Goal: Contribute content: Contribute content

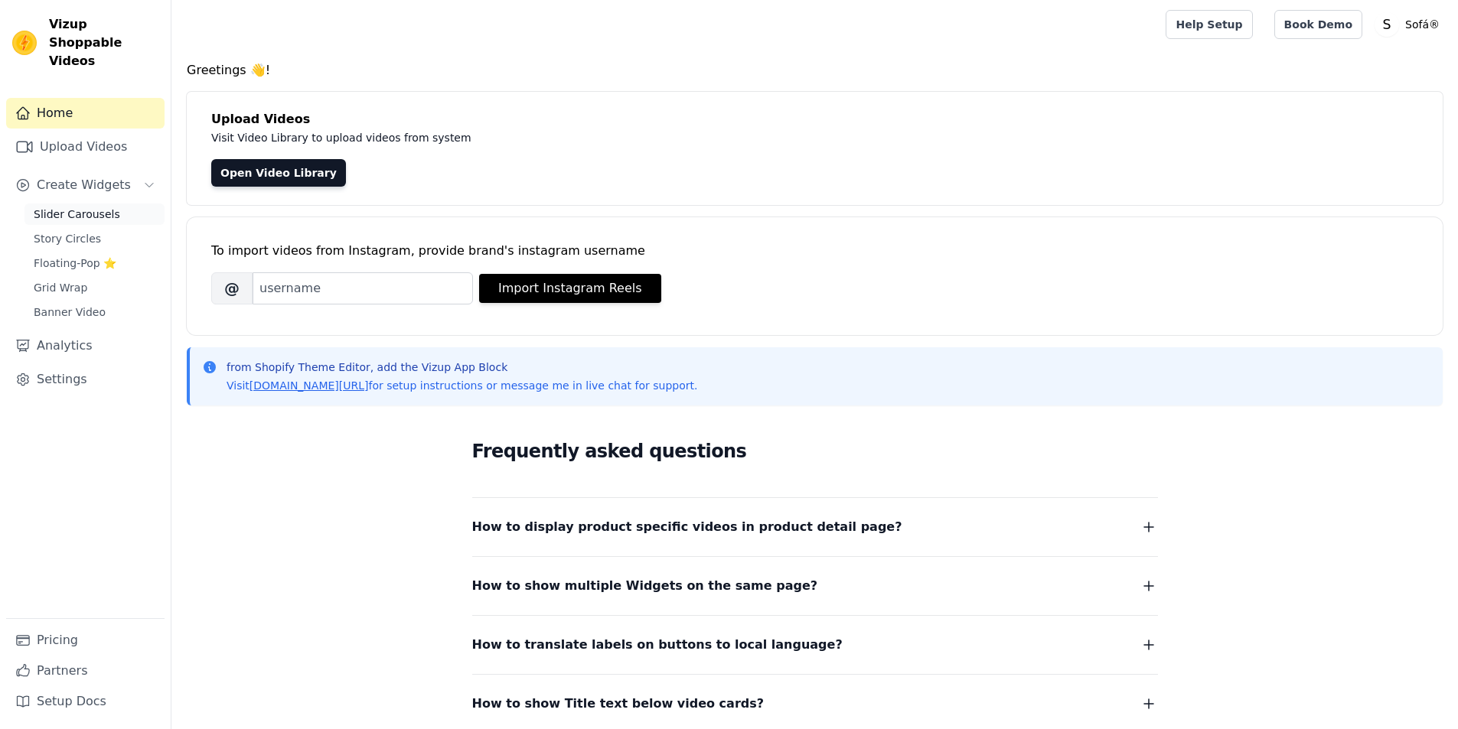
click at [86, 207] on span "Slider Carousels" at bounding box center [77, 214] width 86 height 15
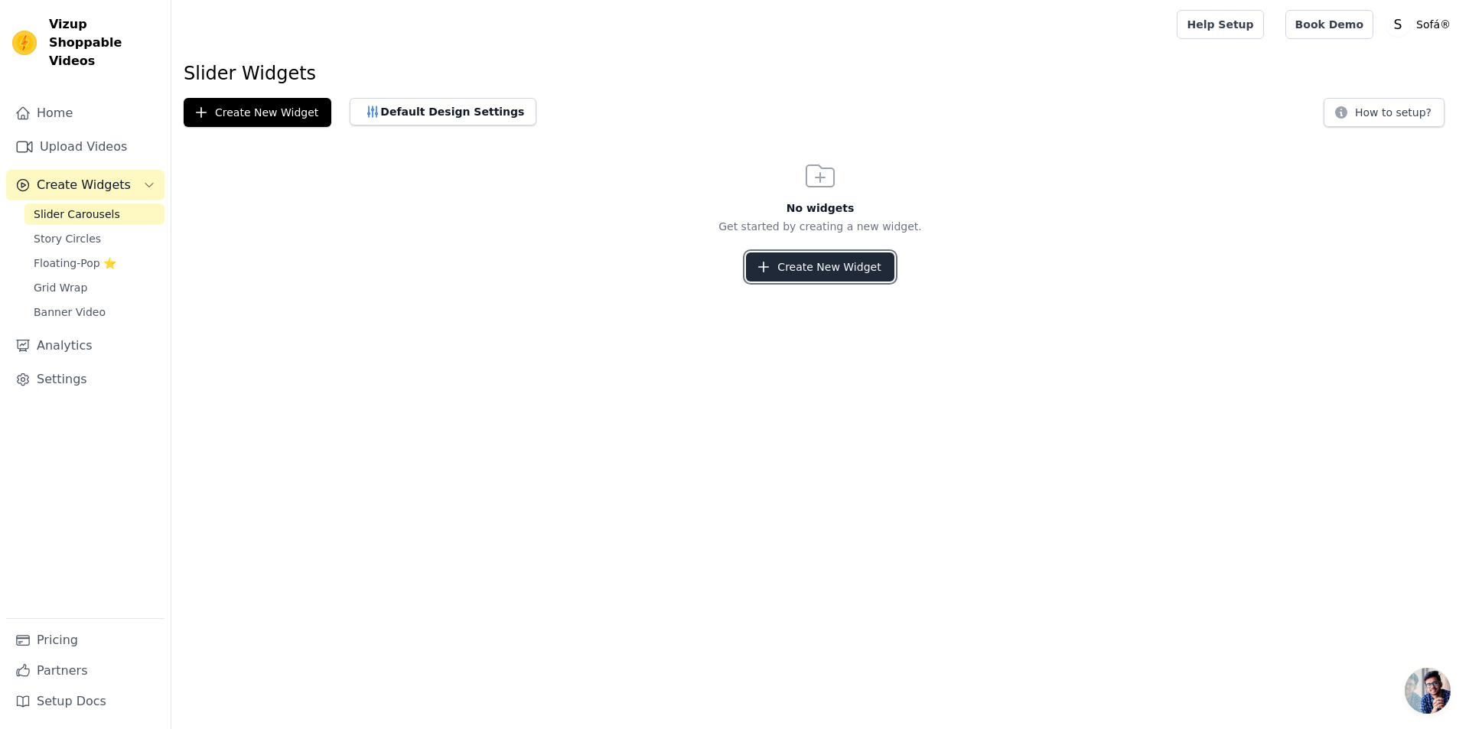
click at [814, 268] on button "Create New Widget" at bounding box center [820, 267] width 148 height 29
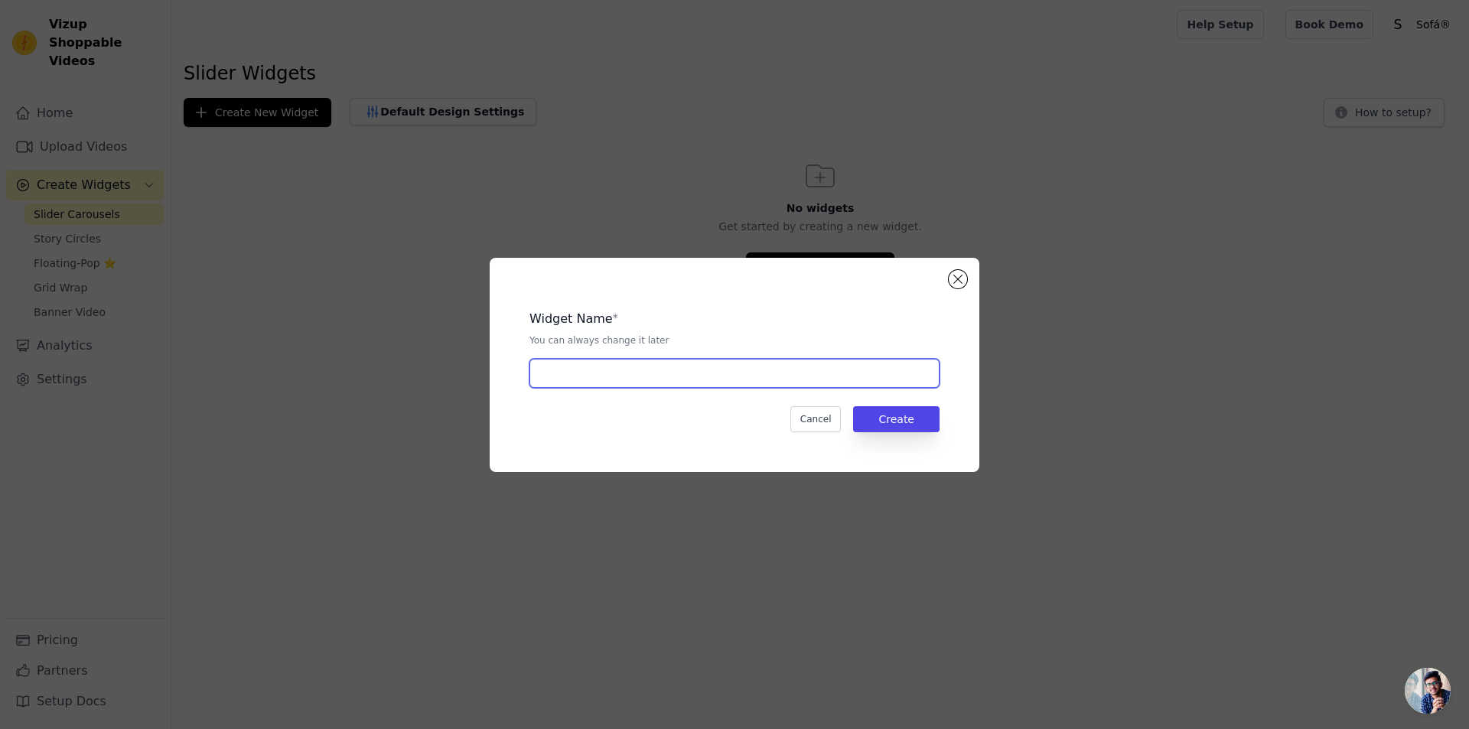
click at [632, 375] on input "text" at bounding box center [735, 373] width 410 height 29
type input "Sofa"
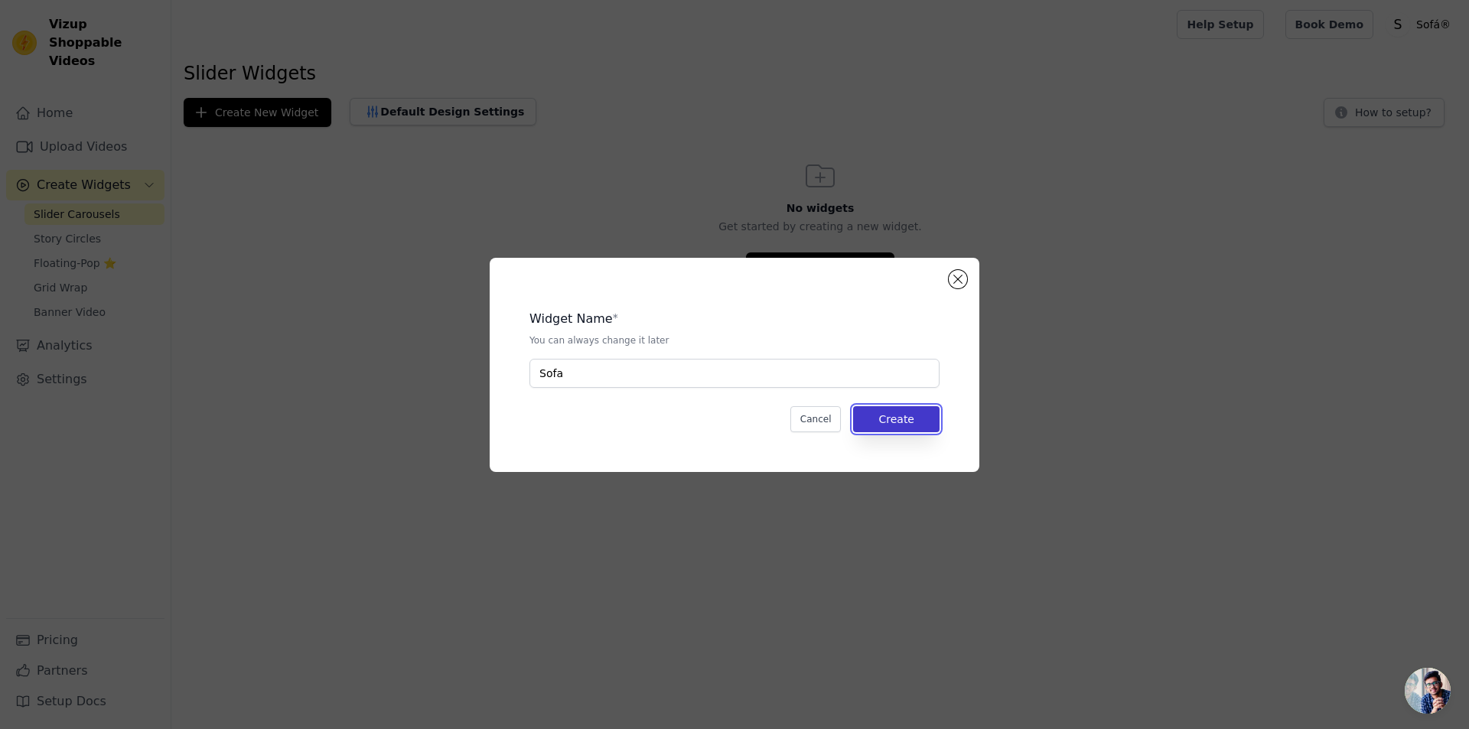
click at [911, 422] on button "Create" at bounding box center [896, 419] width 86 height 26
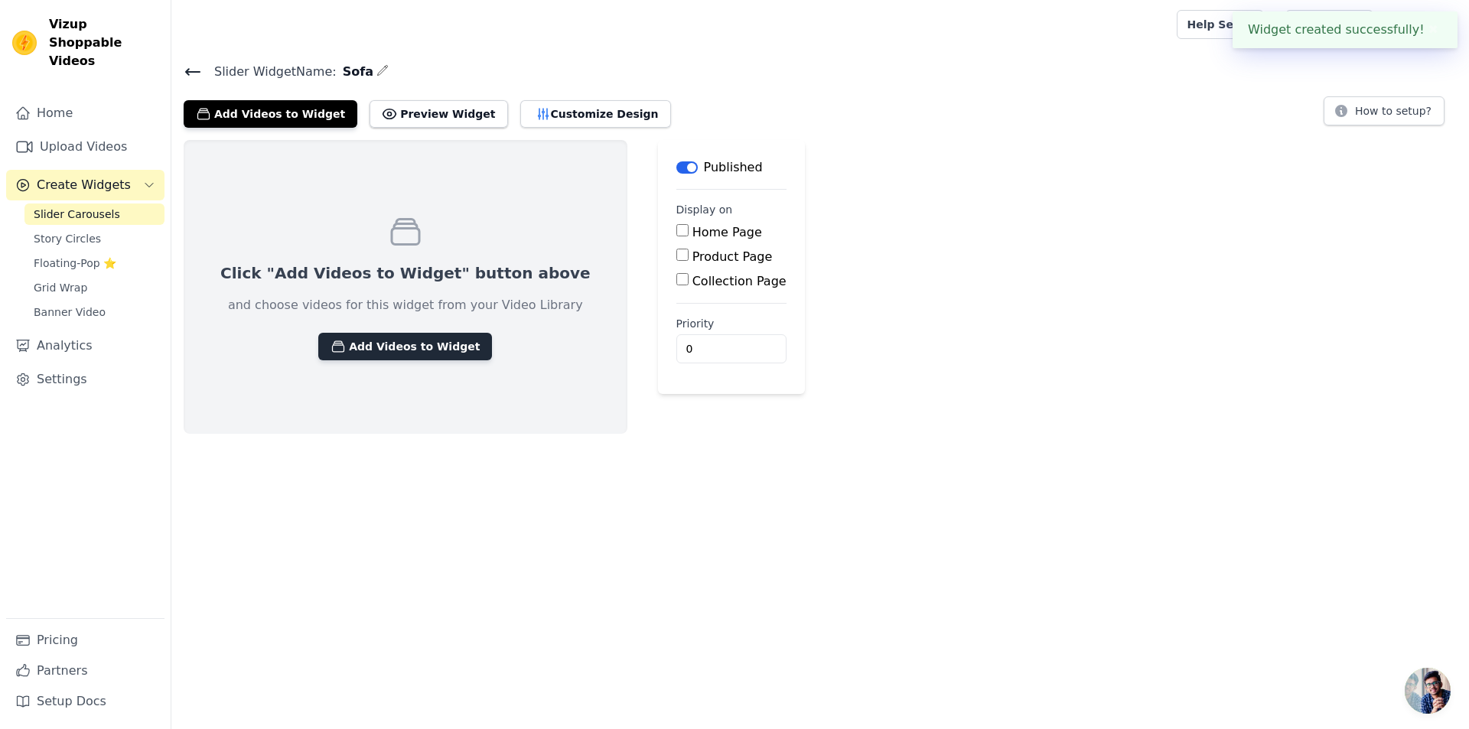
click at [378, 344] on button "Add Videos to Widget" at bounding box center [405, 347] width 174 height 28
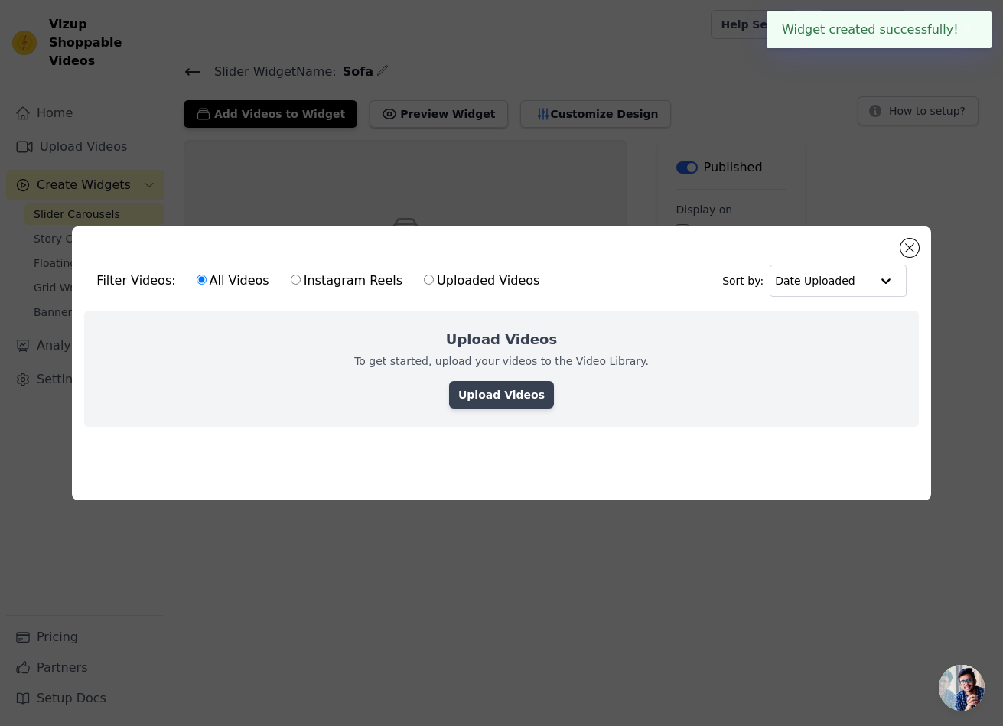
click at [507, 391] on link "Upload Videos" at bounding box center [501, 395] width 105 height 28
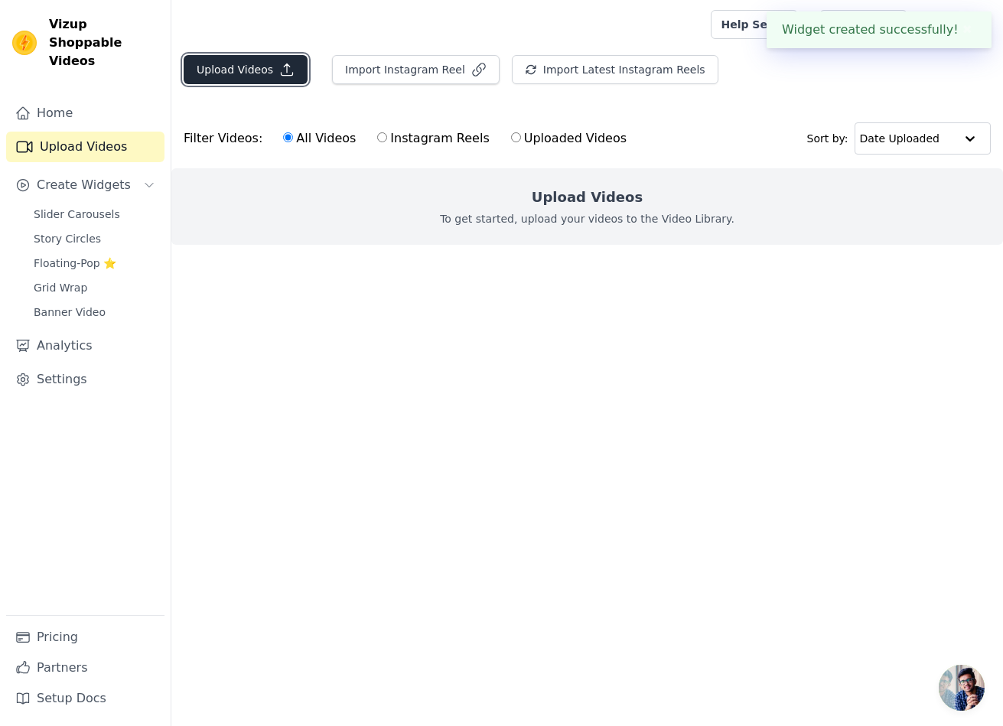
click at [250, 73] on button "Upload Videos" at bounding box center [246, 69] width 124 height 29
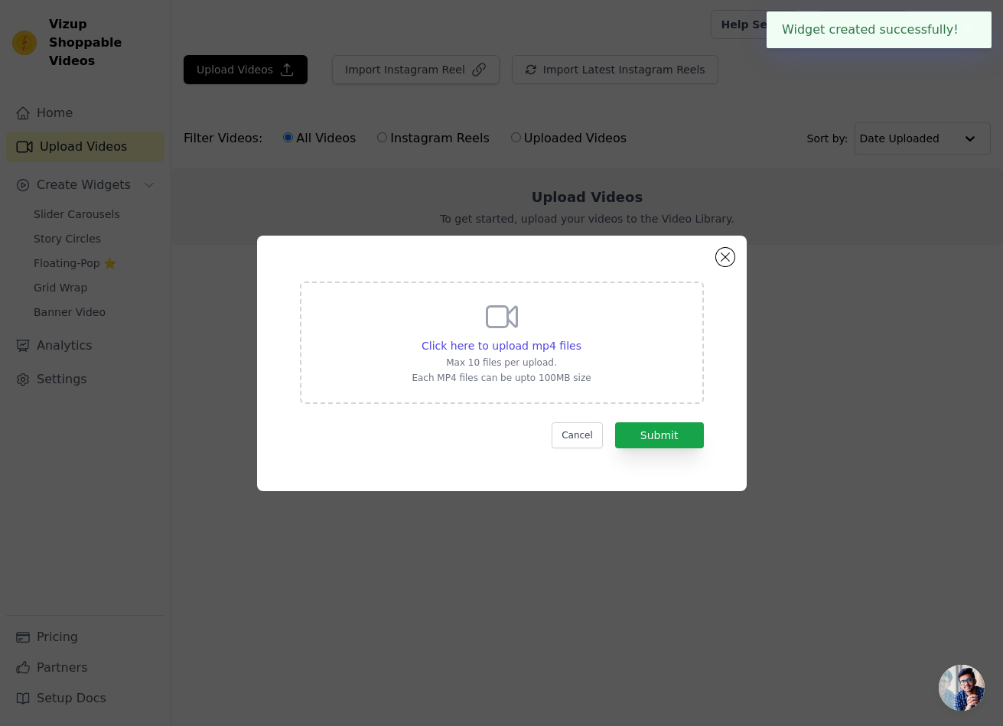
click at [509, 357] on p "Max 10 files per upload." at bounding box center [501, 363] width 179 height 12
click at [581, 338] on input "Click here to upload mp4 files Max 10 files per upload. Each MP4 files can be u…" at bounding box center [581, 338] width 1 height 1
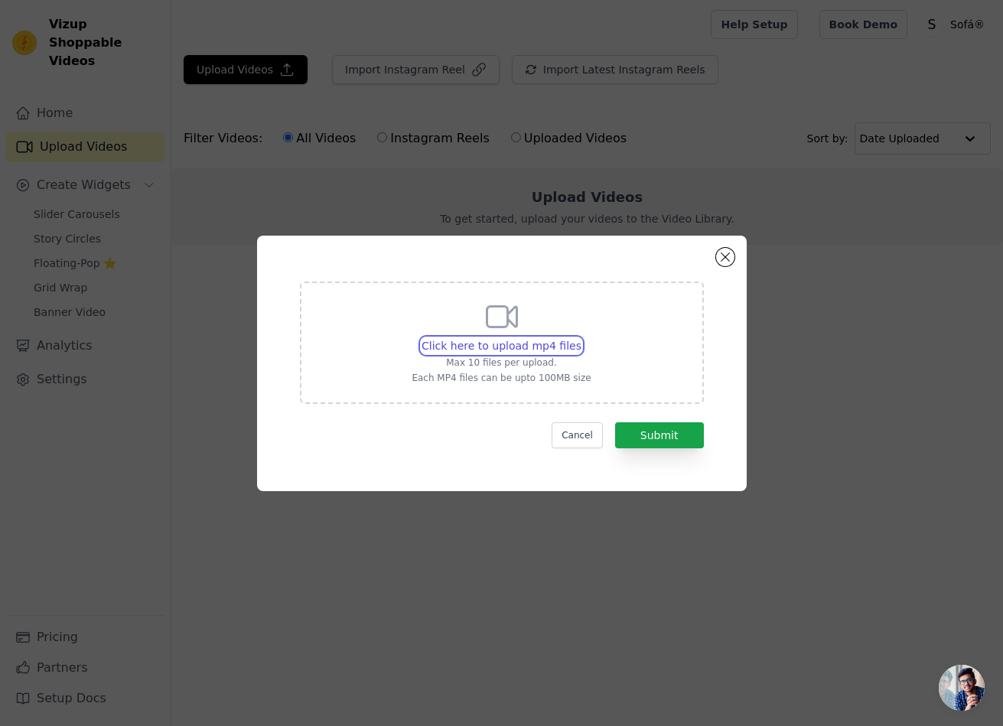
type input "C:\fakepath\snaptik_7361539265043467526_v2.mp4"
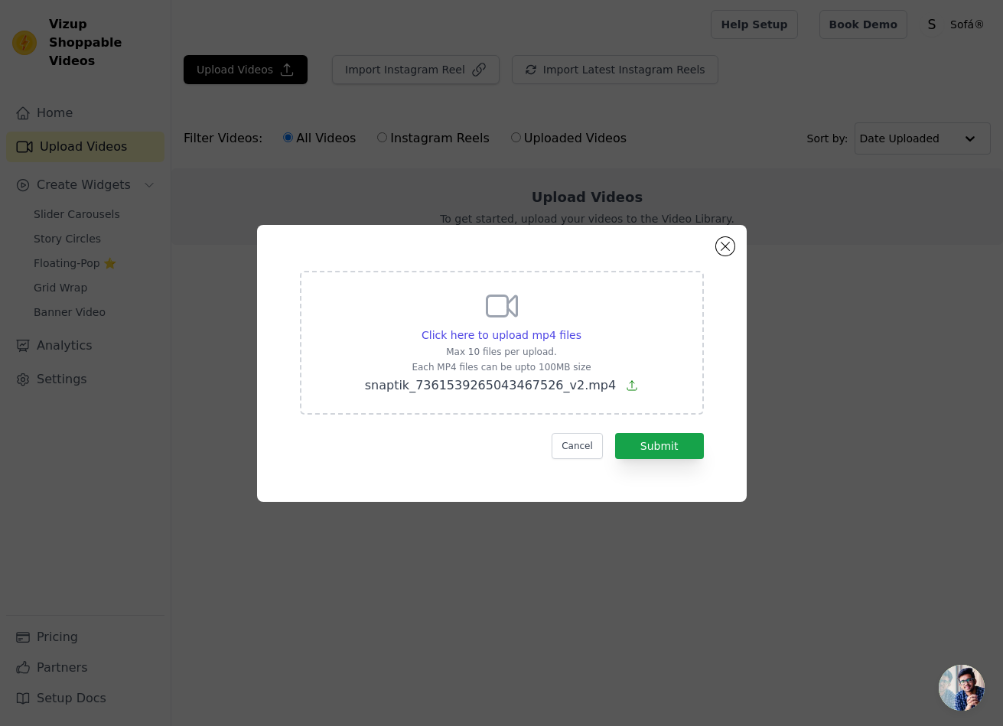
click at [535, 346] on p "Max 10 files per upload." at bounding box center [502, 352] width 274 height 12
click at [581, 328] on input "Click here to upload mp4 files Max 10 files per upload. Each MP4 files can be u…" at bounding box center [581, 327] width 1 height 1
click at [662, 457] on button "Submit" at bounding box center [659, 446] width 89 height 26
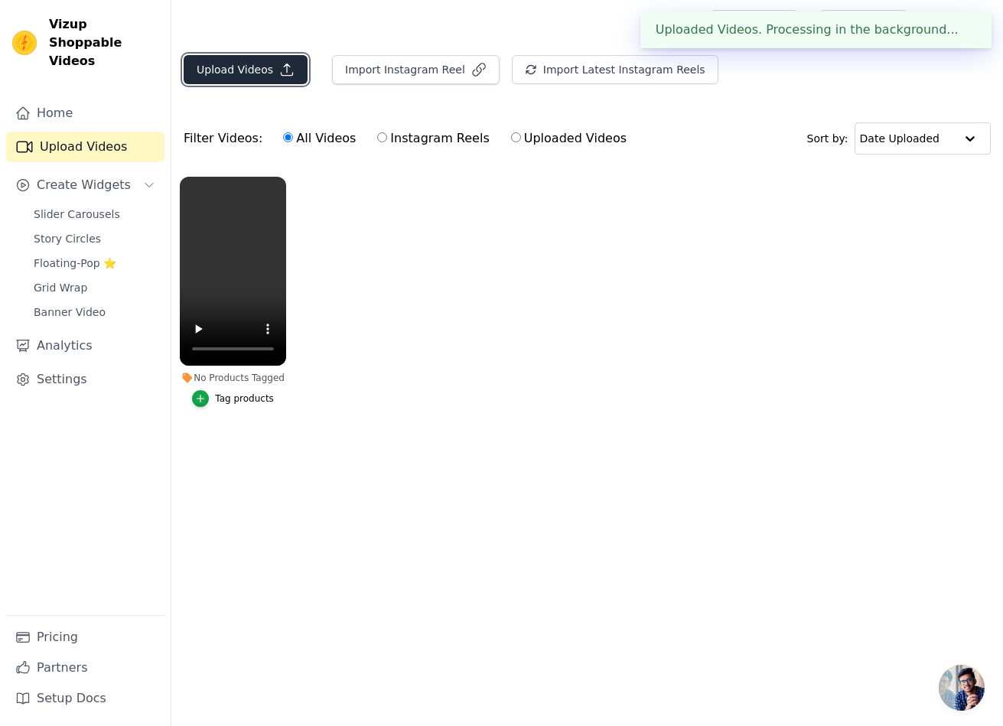
click at [230, 74] on button "Upload Videos" at bounding box center [246, 69] width 124 height 29
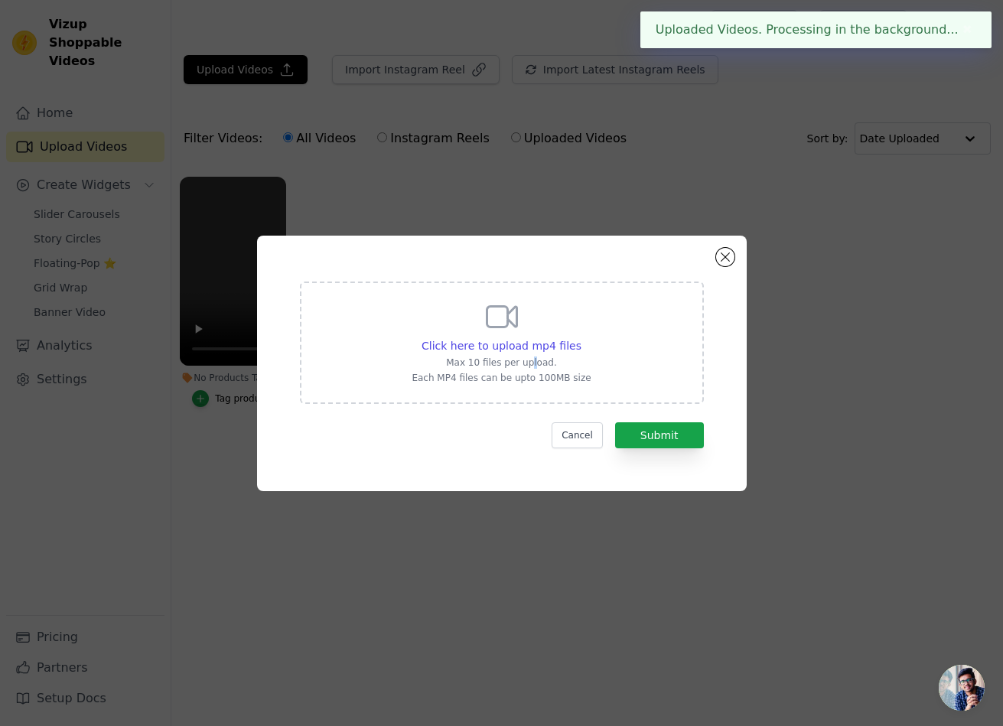
click at [533, 357] on p "Max 10 files per upload." at bounding box center [501, 363] width 179 height 12
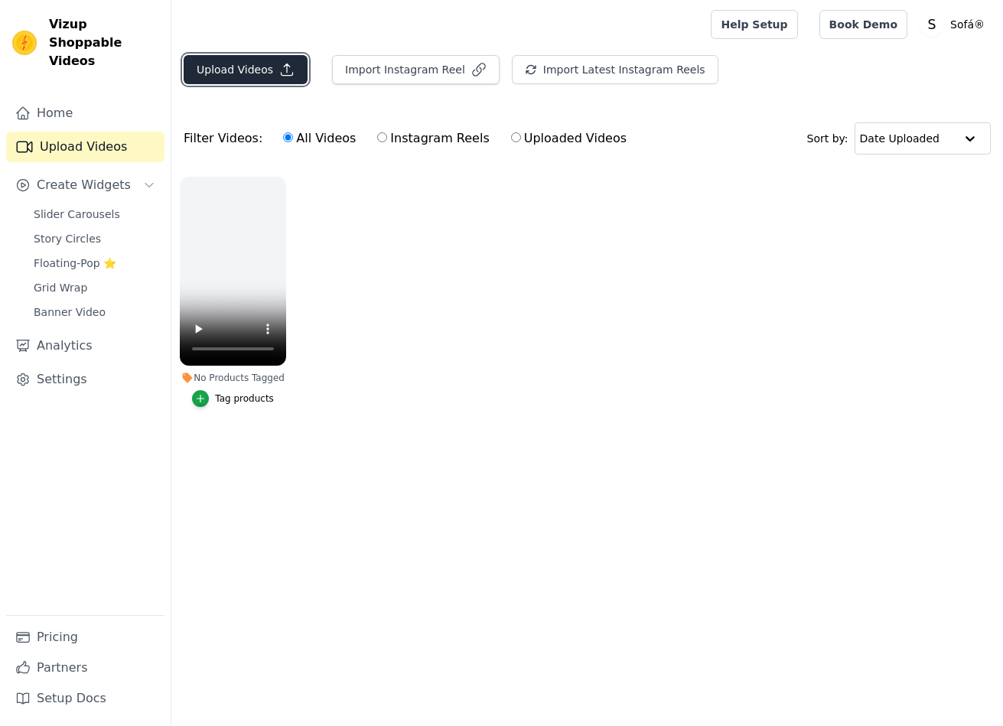
click at [227, 76] on button "Upload Videos" at bounding box center [246, 69] width 124 height 29
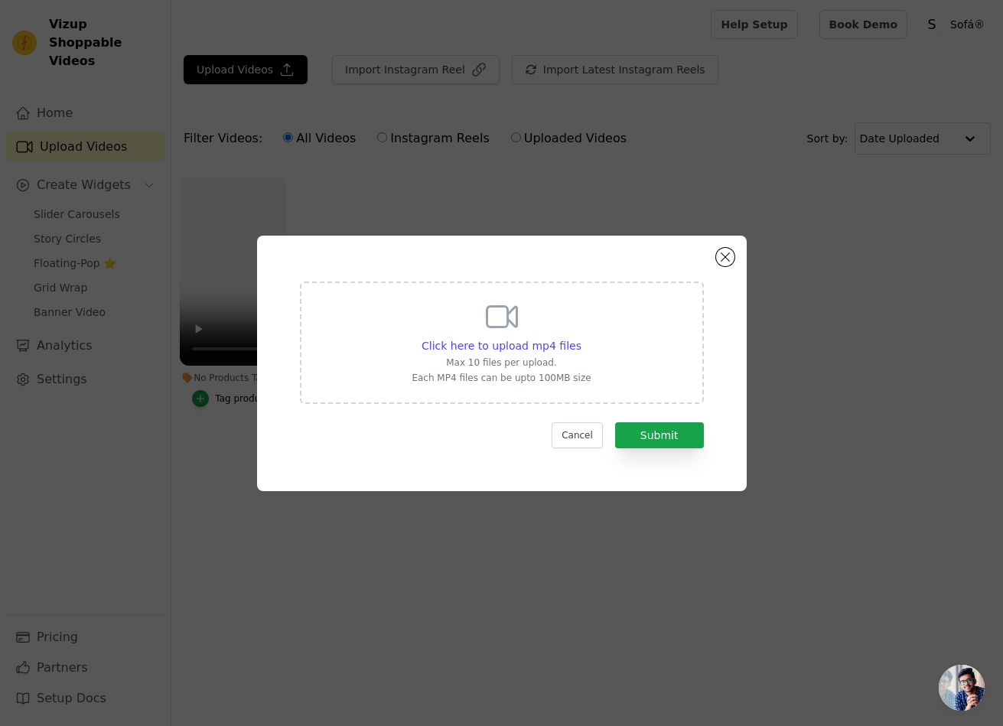
click at [532, 330] on div "Click here to upload mp4 files Max 10 files per upload. Each MP4 files can be u…" at bounding box center [501, 341] width 179 height 86
click at [581, 338] on input "Click here to upload mp4 files Max 10 files per upload. Each MP4 files can be u…" at bounding box center [581, 338] width 1 height 1
type input "C:\fakepath\Já imaginou ter uma poltrona que vem na caixa 😱✨A Poltrona Dunne co…"
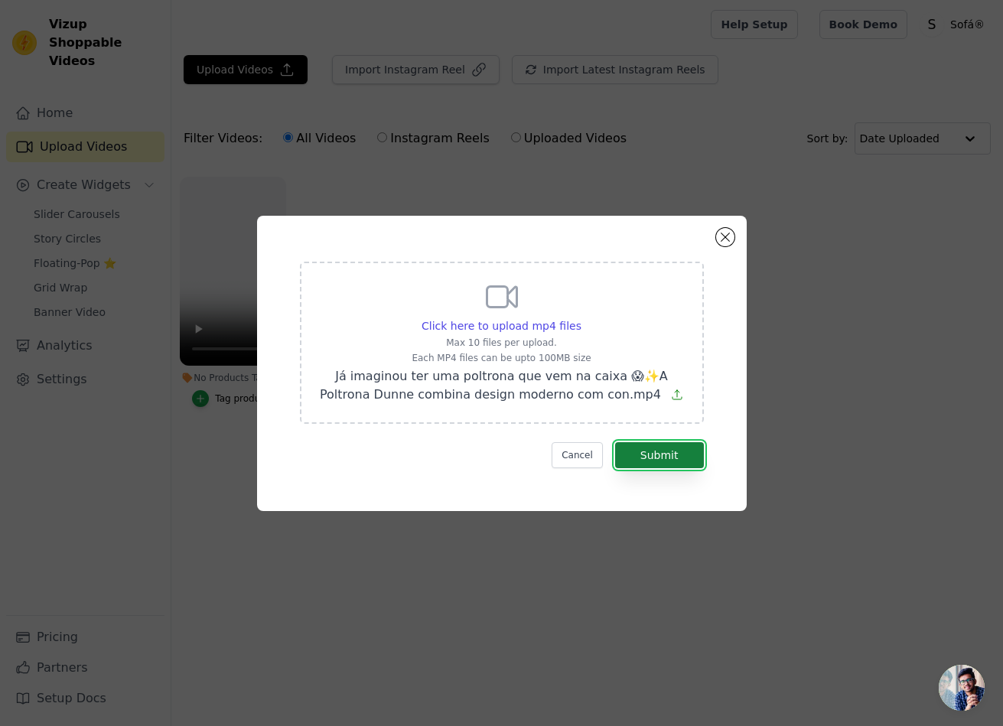
click at [648, 445] on button "Submit" at bounding box center [659, 455] width 89 height 26
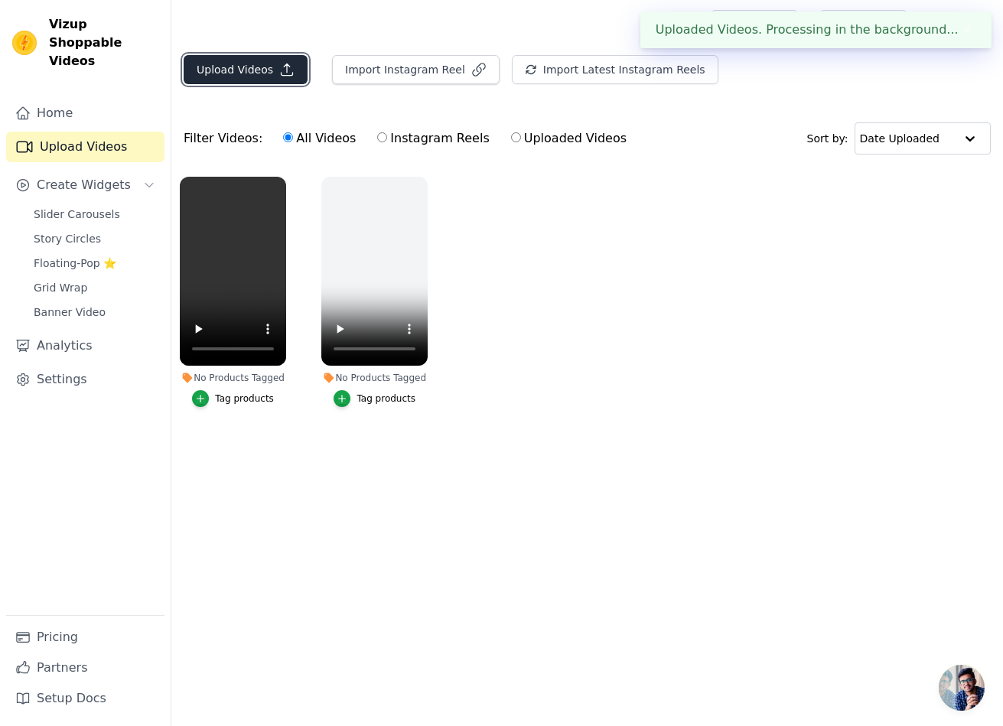
click at [261, 72] on button "Upload Videos" at bounding box center [246, 69] width 124 height 29
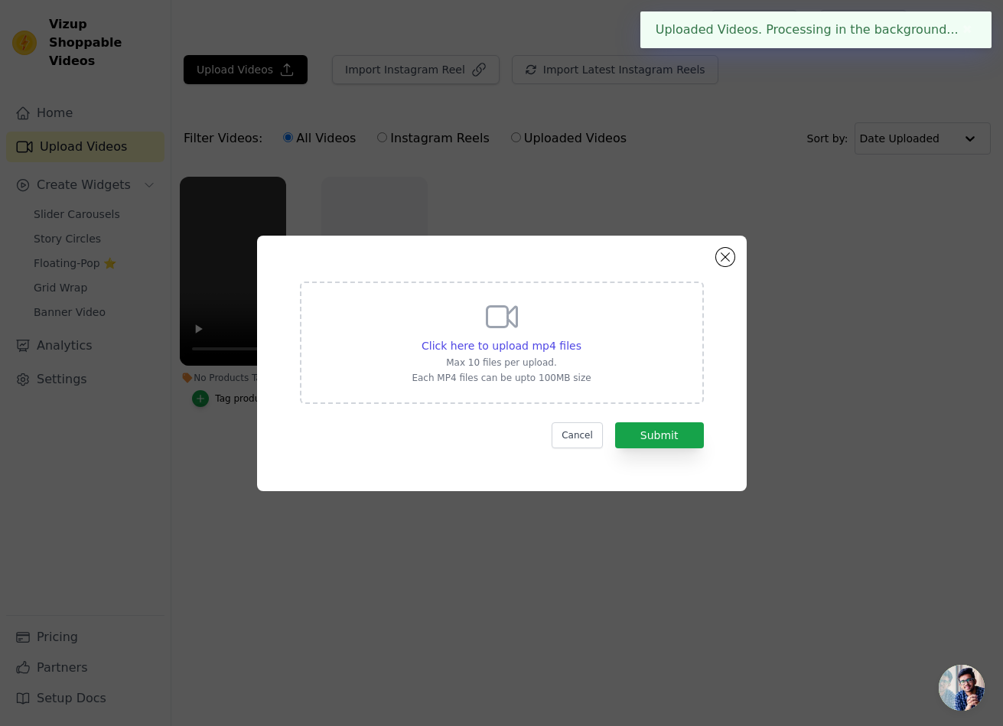
click at [596, 347] on div "Click here to upload mp4 files Max 10 files per upload. Each MP4 files can be u…" at bounding box center [502, 343] width 404 height 122
click at [582, 338] on input "Click here to upload mp4 files Max 10 files per upload. Each MP4 files can be u…" at bounding box center [581, 338] width 1 height 1
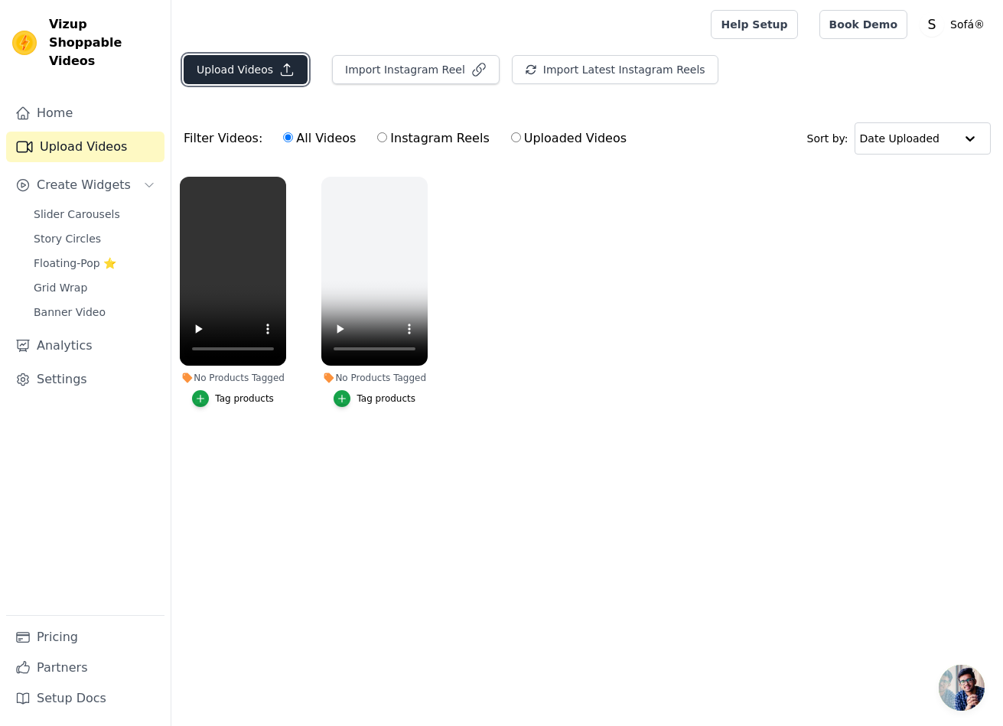
click at [236, 63] on button "Upload Videos" at bounding box center [246, 69] width 124 height 29
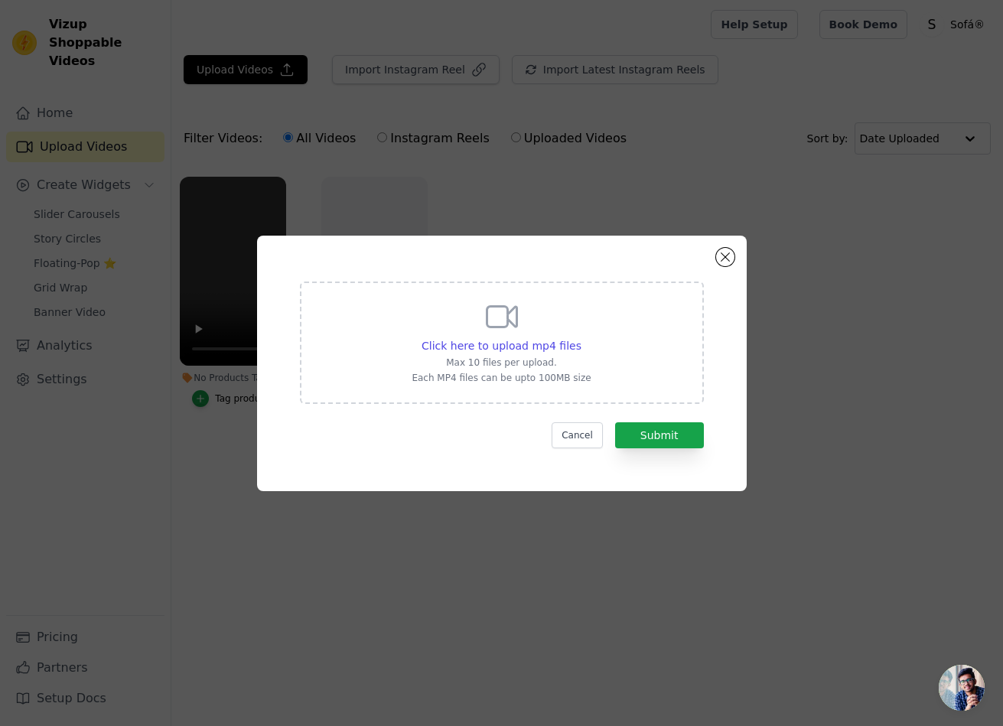
click at [491, 334] on icon at bounding box center [502, 316] width 37 height 37
click at [581, 338] on input "Click here to upload mp4 files Max 10 files per upload. Each MP4 files can be u…" at bounding box center [581, 338] width 1 height 1
type input "C:\fakepath\snaptik_7480297164191599878_v2.mp4"
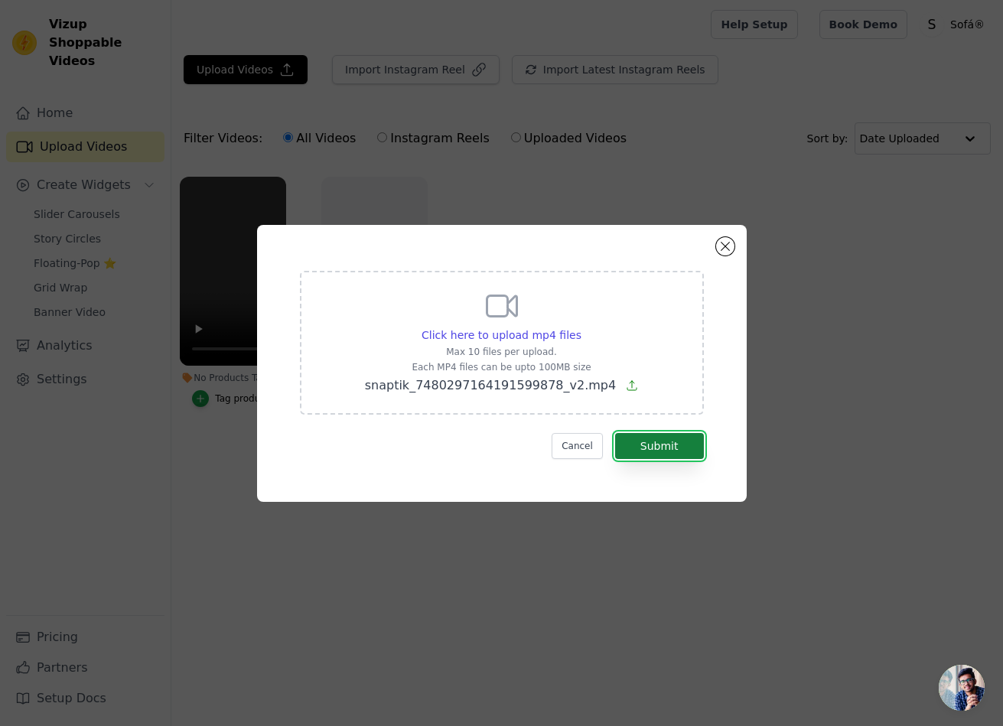
click at [674, 442] on button "Submit" at bounding box center [659, 446] width 89 height 26
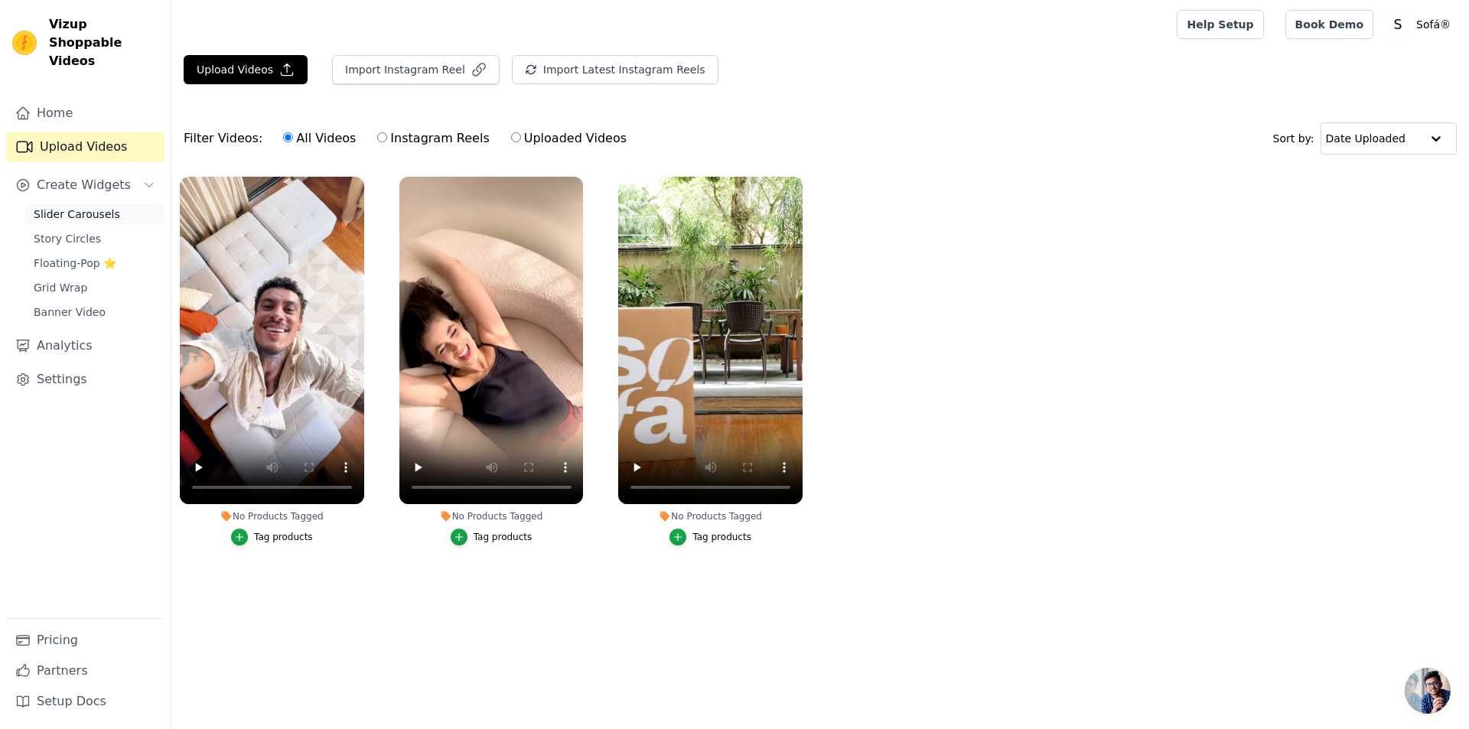
click at [70, 207] on span "Slider Carousels" at bounding box center [77, 214] width 86 height 15
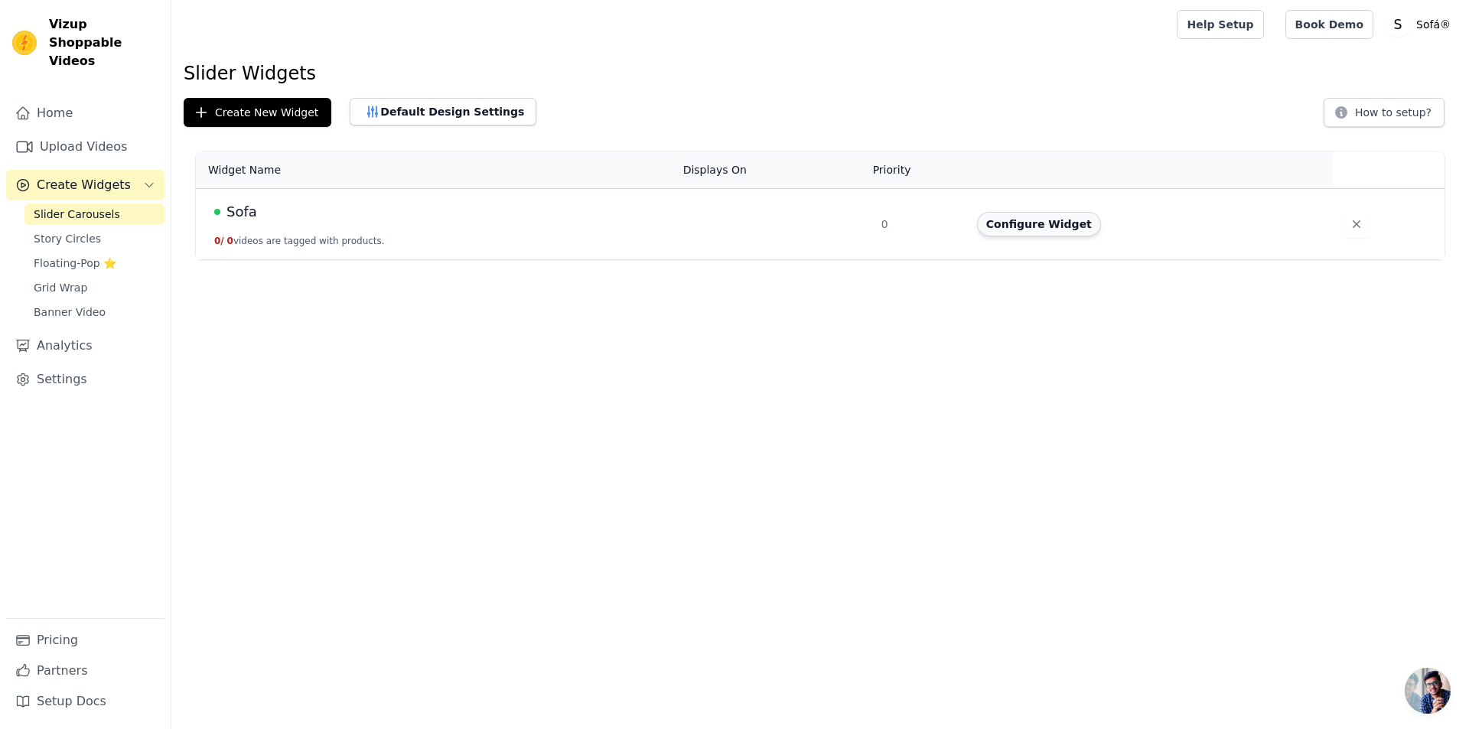
click at [1003, 220] on button "Configure Widget" at bounding box center [1039, 224] width 124 height 24
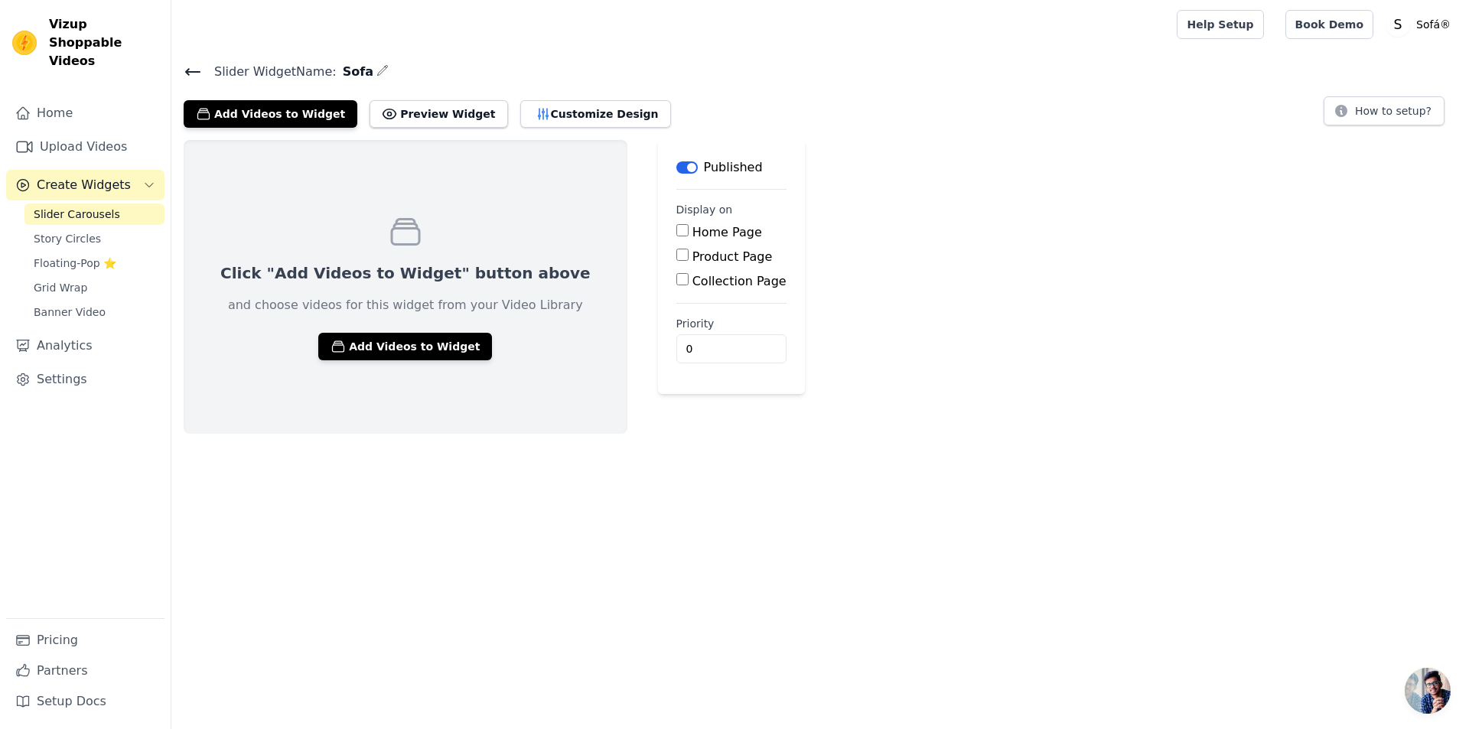
click at [677, 254] on input "Product Page" at bounding box center [683, 255] width 12 height 12
checkbox input "true"
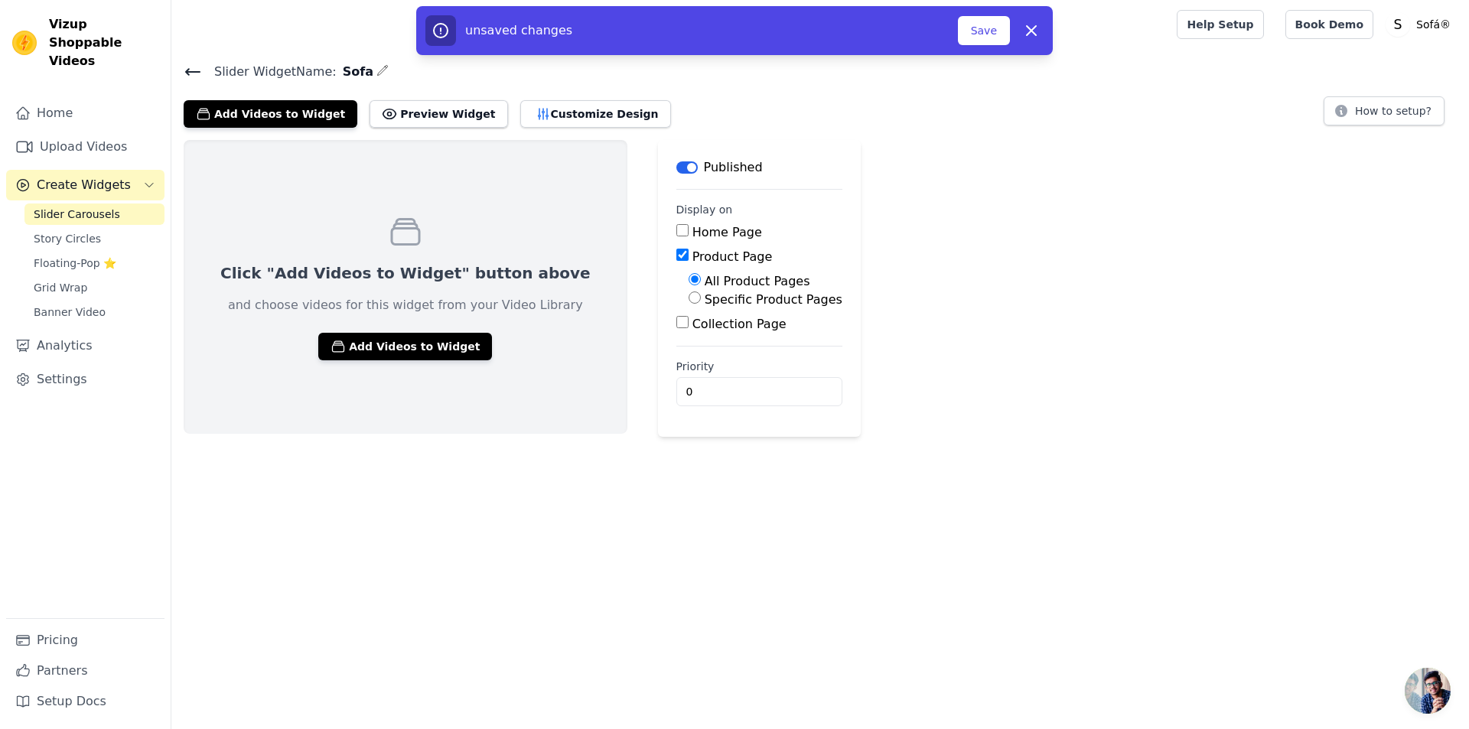
click at [705, 297] on label "Specific Product Pages" at bounding box center [774, 299] width 138 height 15
click at [689, 297] on input "Specific Product Pages" at bounding box center [695, 298] width 12 height 12
radio input "true"
click at [689, 325] on button "Select Products" at bounding box center [740, 334] width 103 height 26
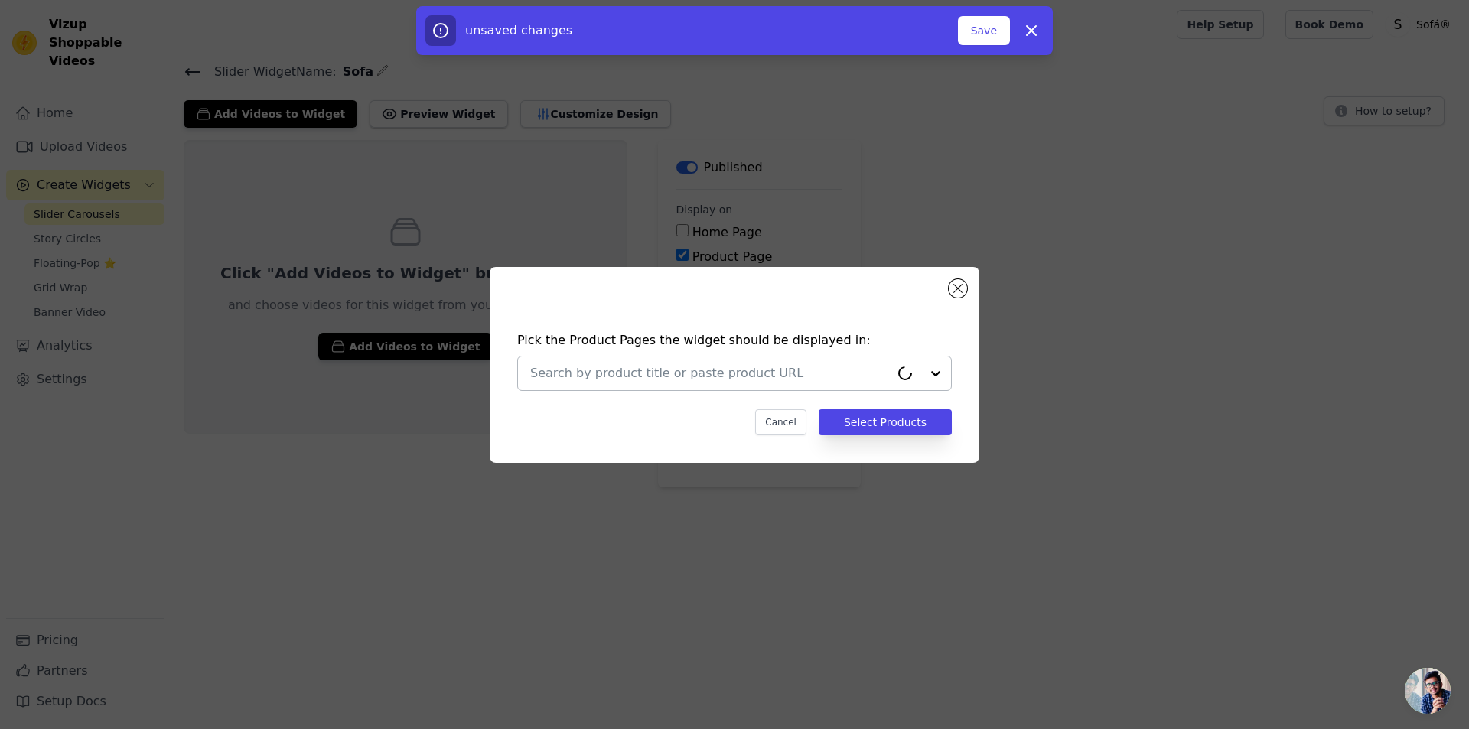
click at [716, 372] on input "text" at bounding box center [710, 373] width 360 height 18
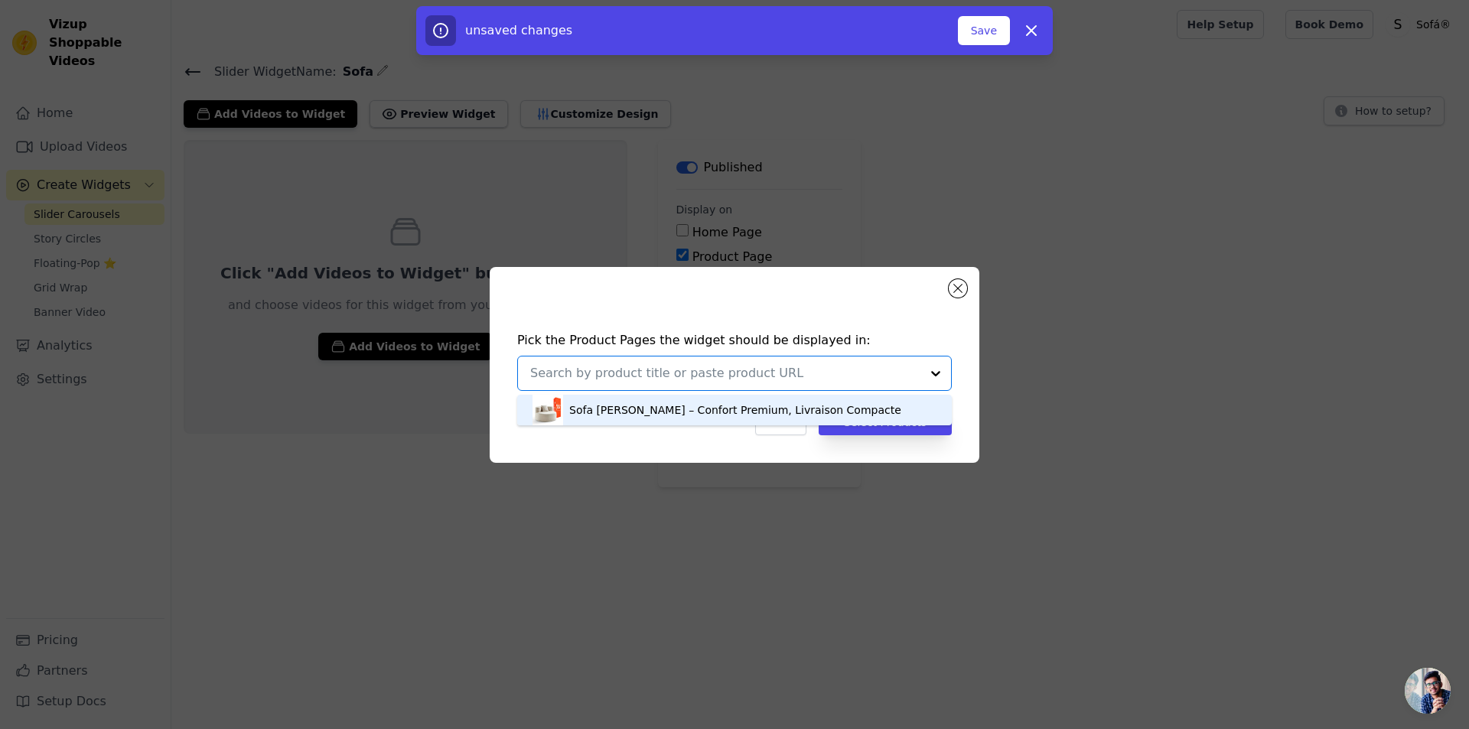
click at [643, 418] on div "Sofa [PERSON_NAME] – Confort Premium, Livraison Compacte" at bounding box center [735, 410] width 404 height 31
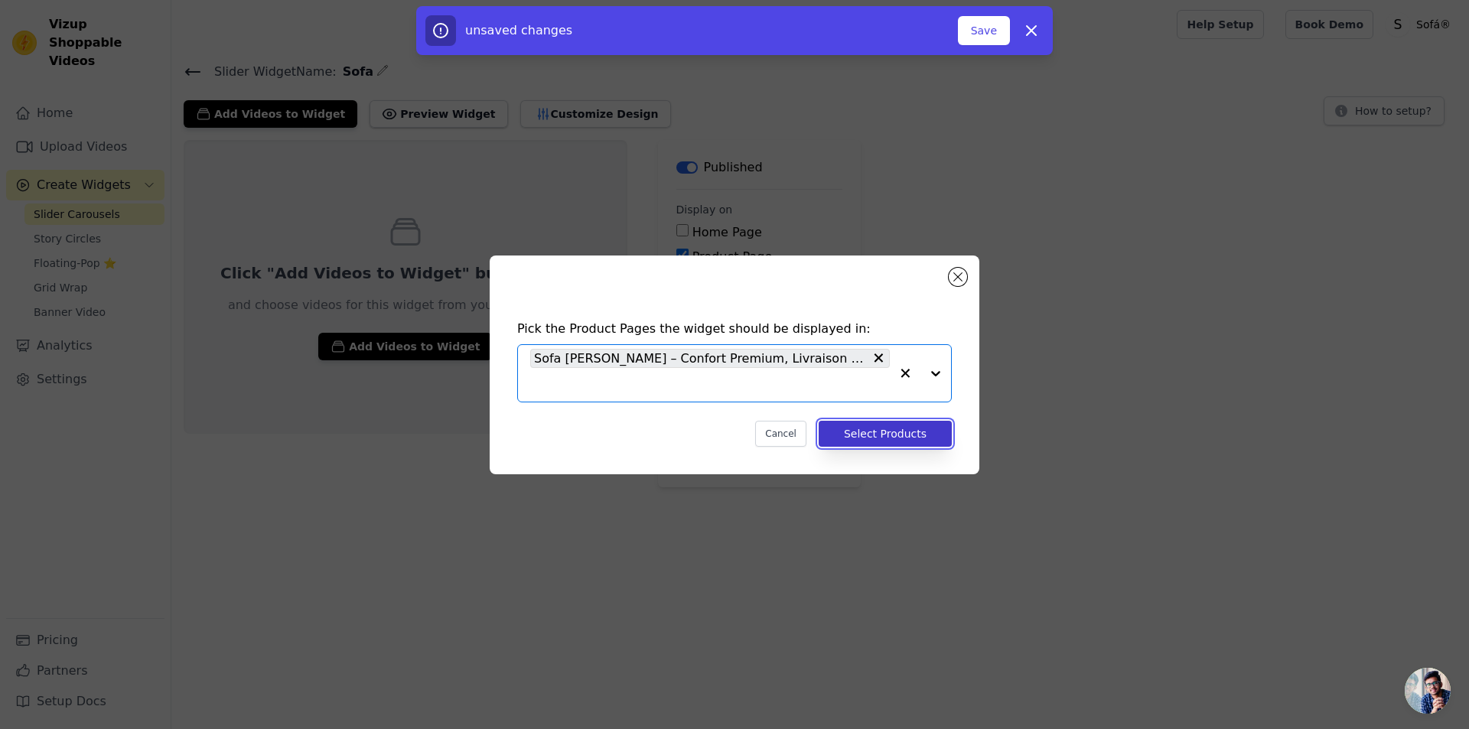
click at [885, 433] on button "Select Products" at bounding box center [885, 434] width 133 height 26
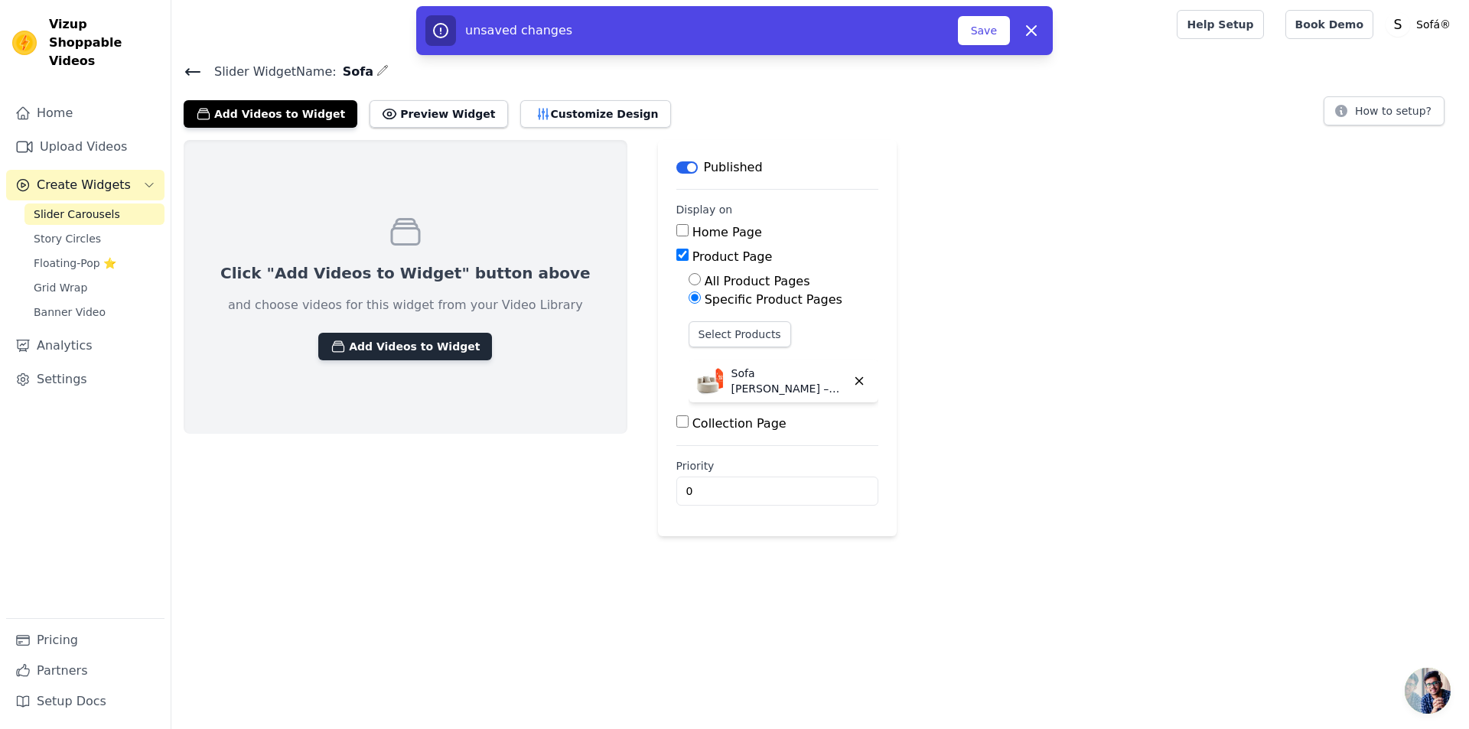
click at [396, 355] on button "Add Videos to Widget" at bounding box center [405, 347] width 174 height 28
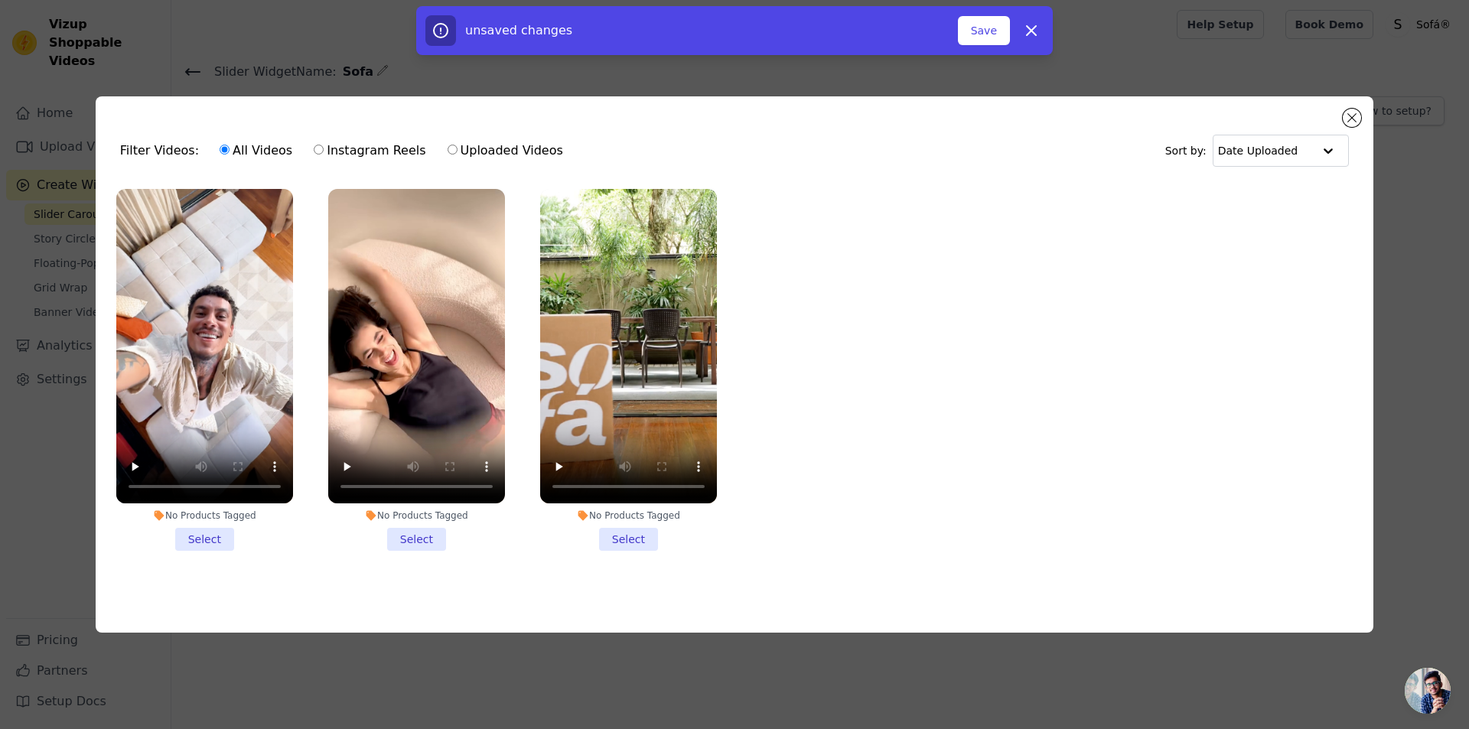
click at [646, 536] on li "No Products Tagged Select" at bounding box center [628, 370] width 177 height 362
click at [0, 0] on input "No Products Tagged Select" at bounding box center [0, 0] width 0 height 0
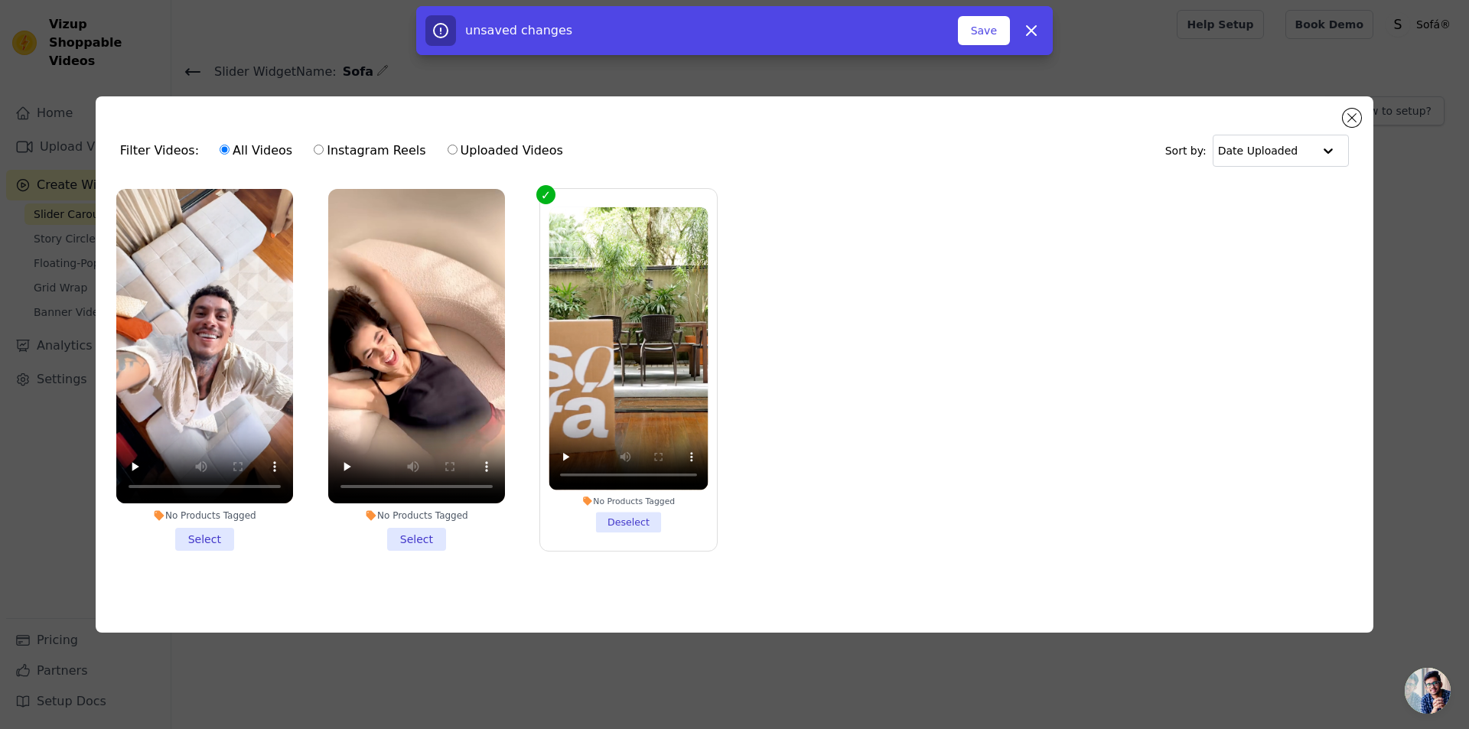
click at [204, 537] on li "No Products Tagged Select" at bounding box center [204, 370] width 177 height 362
click at [0, 0] on input "No Products Tagged Select" at bounding box center [0, 0] width 0 height 0
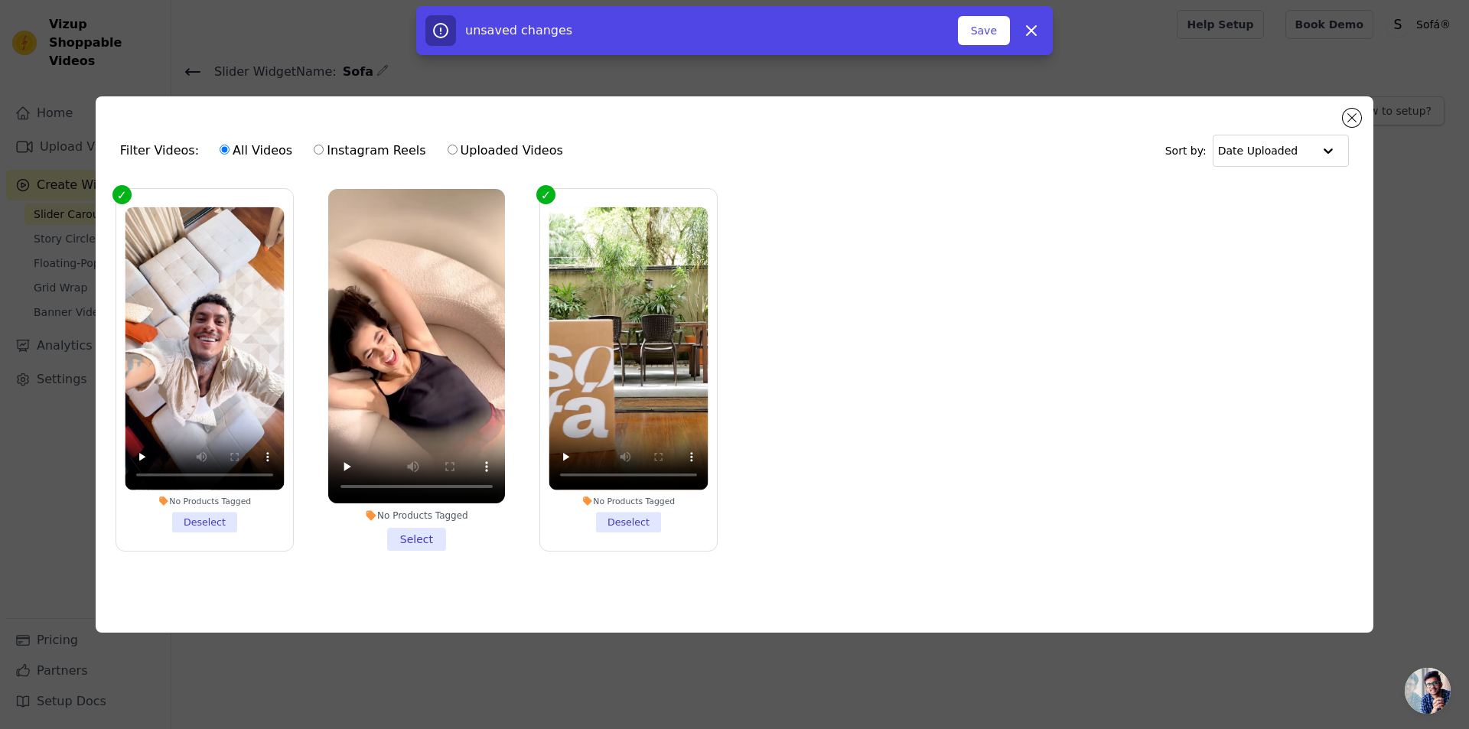
click at [418, 543] on li "No Products Tagged Select" at bounding box center [416, 370] width 177 height 362
click at [0, 0] on input "No Products Tagged Select" at bounding box center [0, 0] width 0 height 0
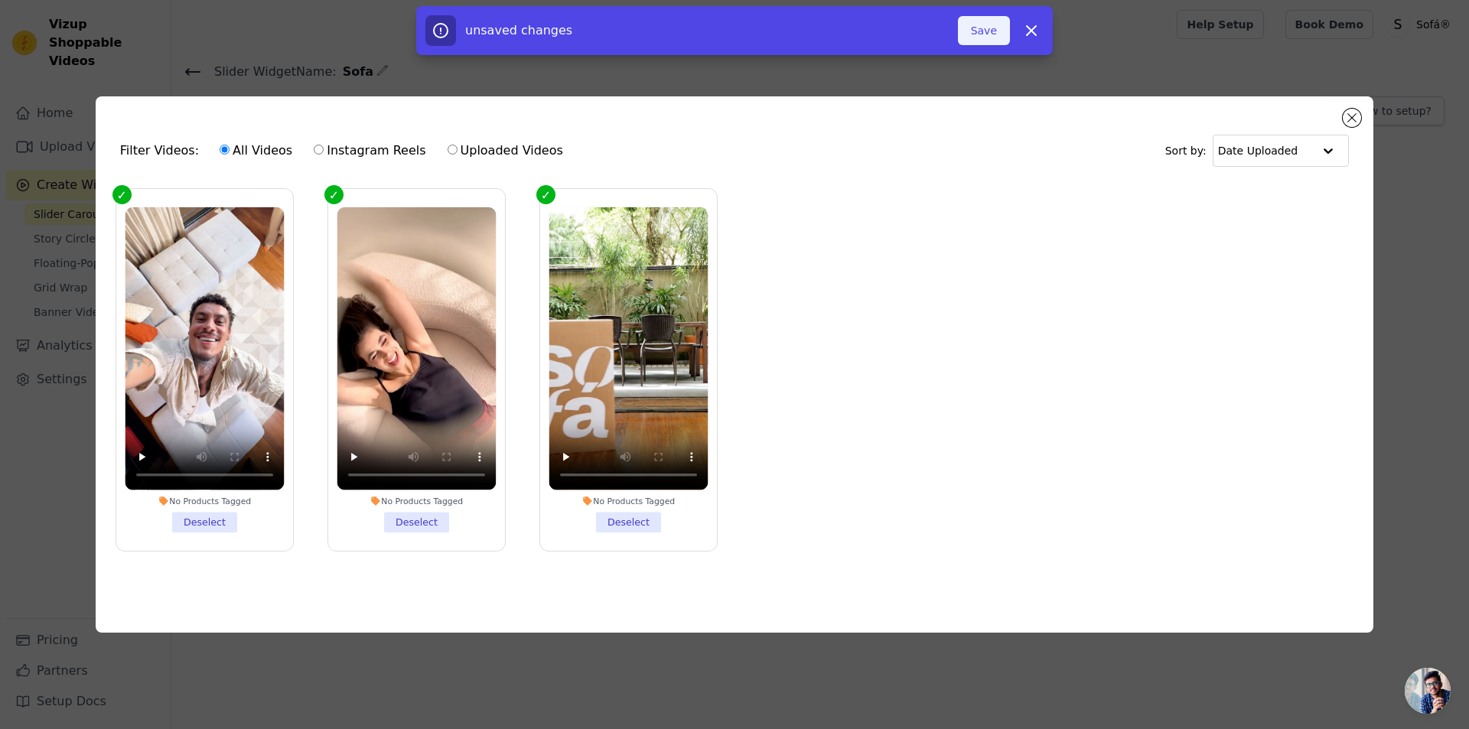
click at [1003, 35] on button "Save" at bounding box center [984, 30] width 52 height 29
click at [955, 31] on button "Add To Widget" at bounding box center [959, 30] width 103 height 29
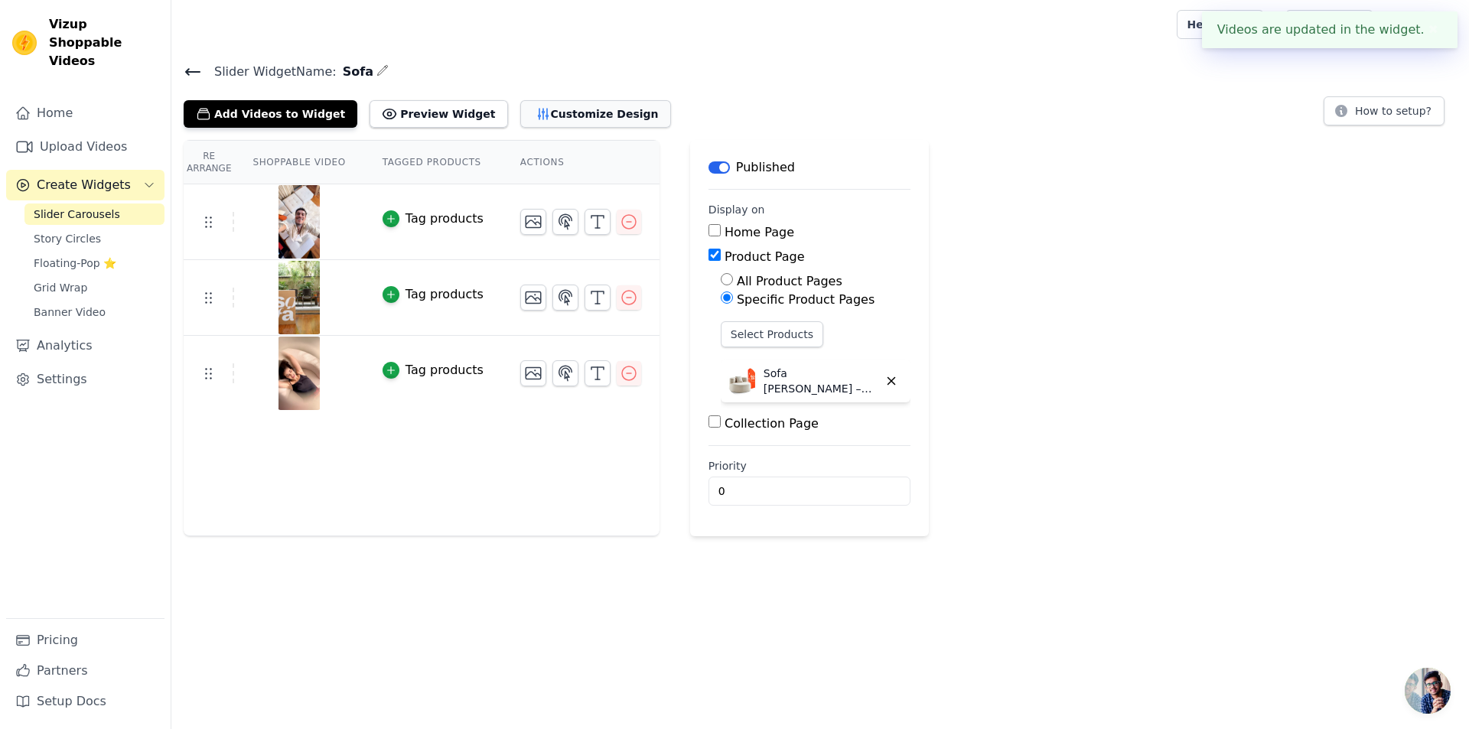
click at [542, 116] on button "Customize Design" at bounding box center [595, 114] width 151 height 28
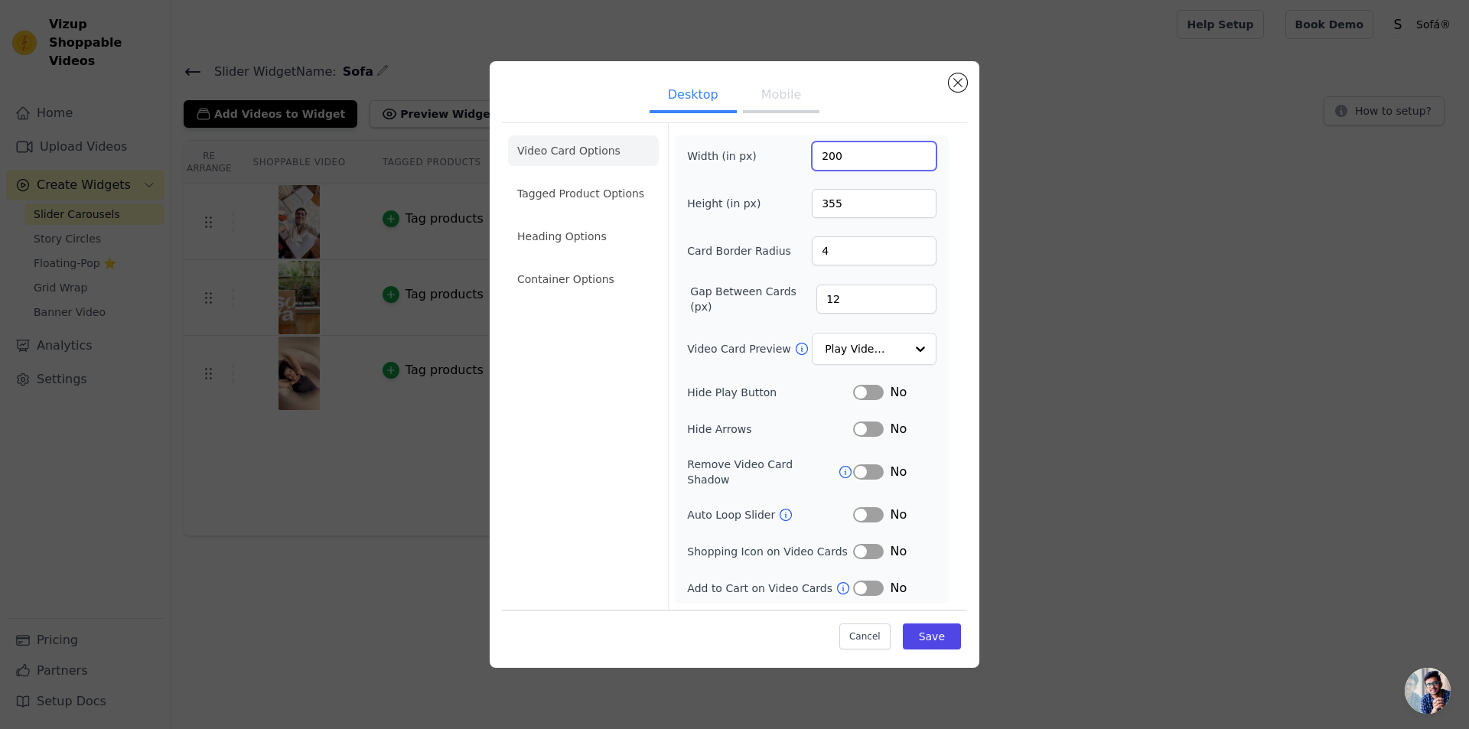
drag, startPoint x: 843, startPoint y: 164, endPoint x: 805, endPoint y: 185, distance: 43.9
click at [805, 185] on div "Width (in px) 200 Height (in px) 355 Card Border Radius 4 Gap Between Cards (px…" at bounding box center [811, 370] width 249 height 456
type input "120"
click at [851, 213] on input "355" at bounding box center [874, 203] width 125 height 29
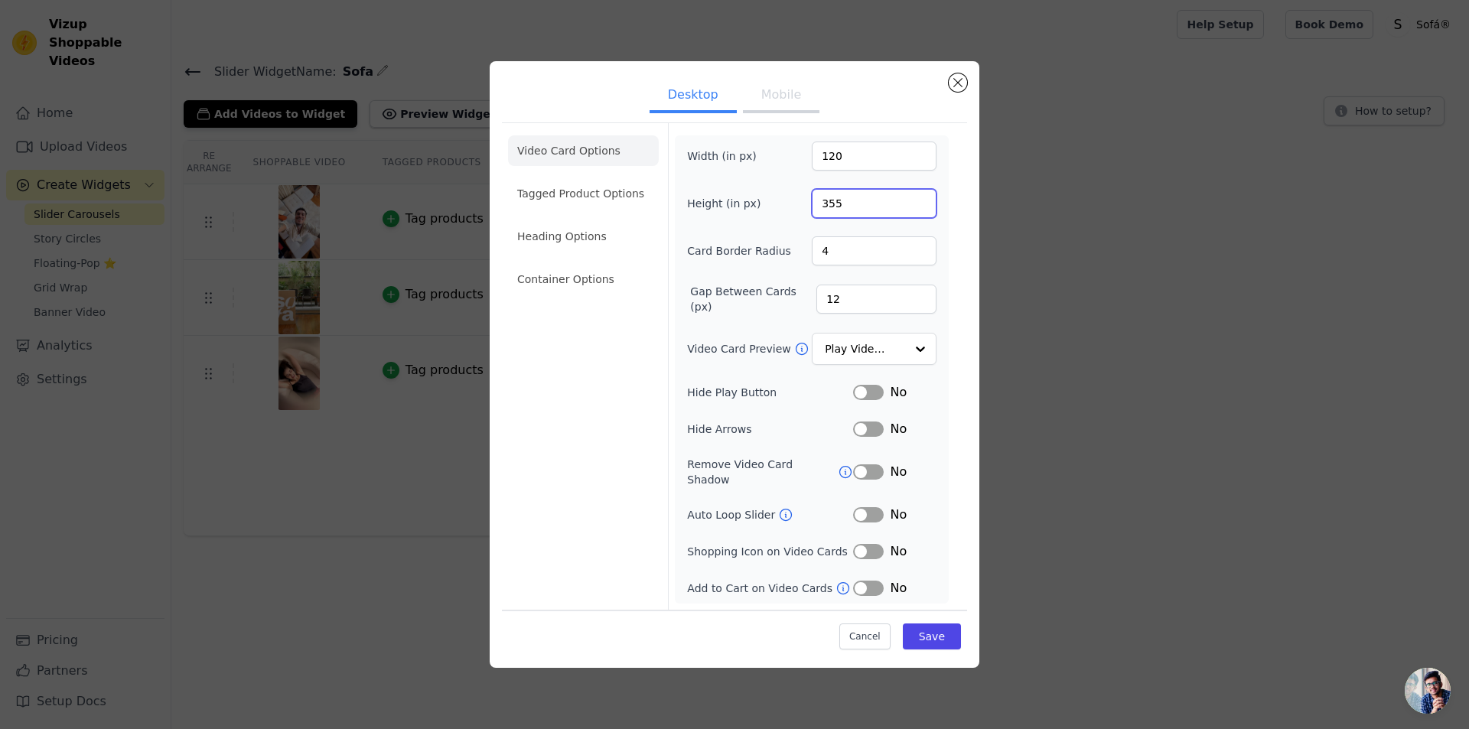
click at [851, 213] on input "355" at bounding box center [874, 203] width 125 height 29
type input "300"
click at [865, 432] on button "Label" at bounding box center [868, 429] width 31 height 15
click at [797, 113] on button "Mobile" at bounding box center [781, 97] width 77 height 34
click at [857, 432] on button "Label" at bounding box center [868, 428] width 31 height 15
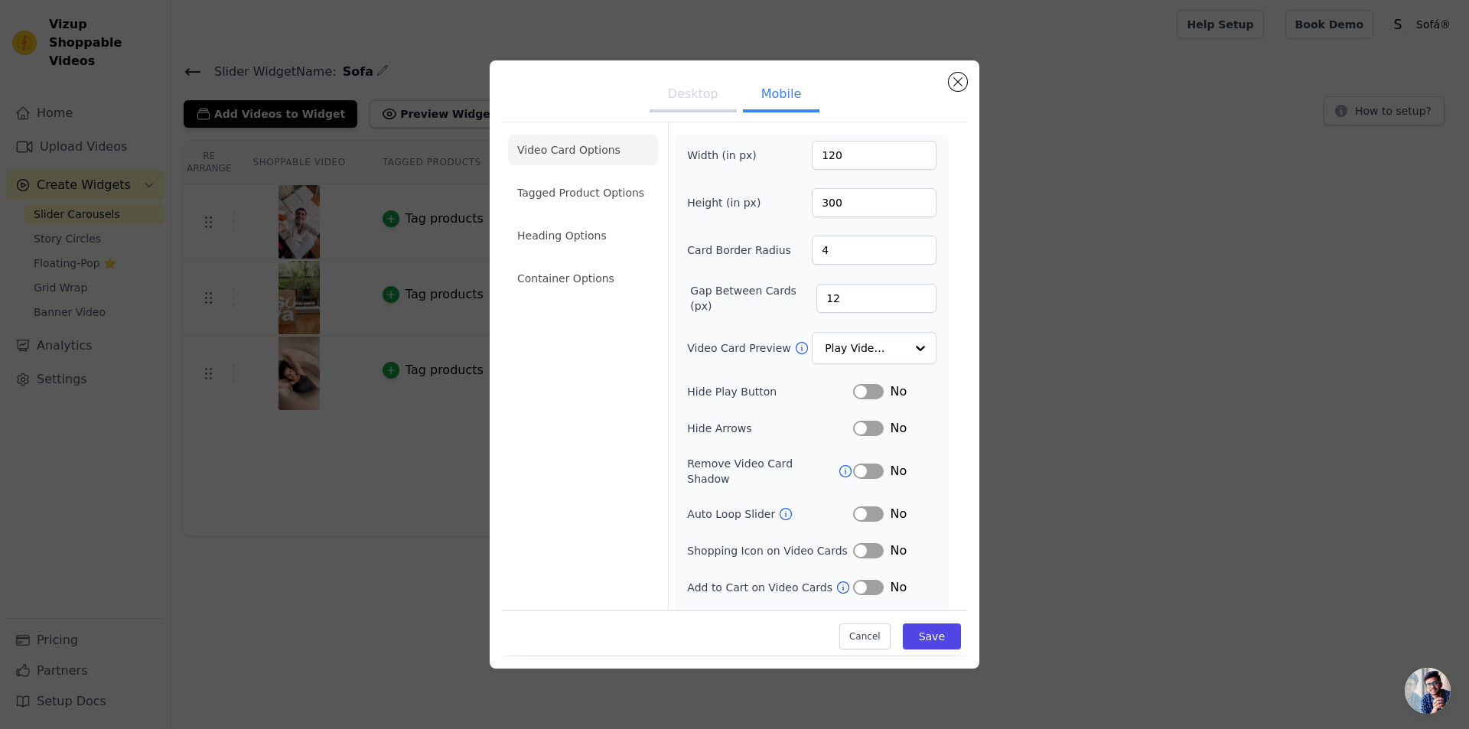
scroll to position [21, 0]
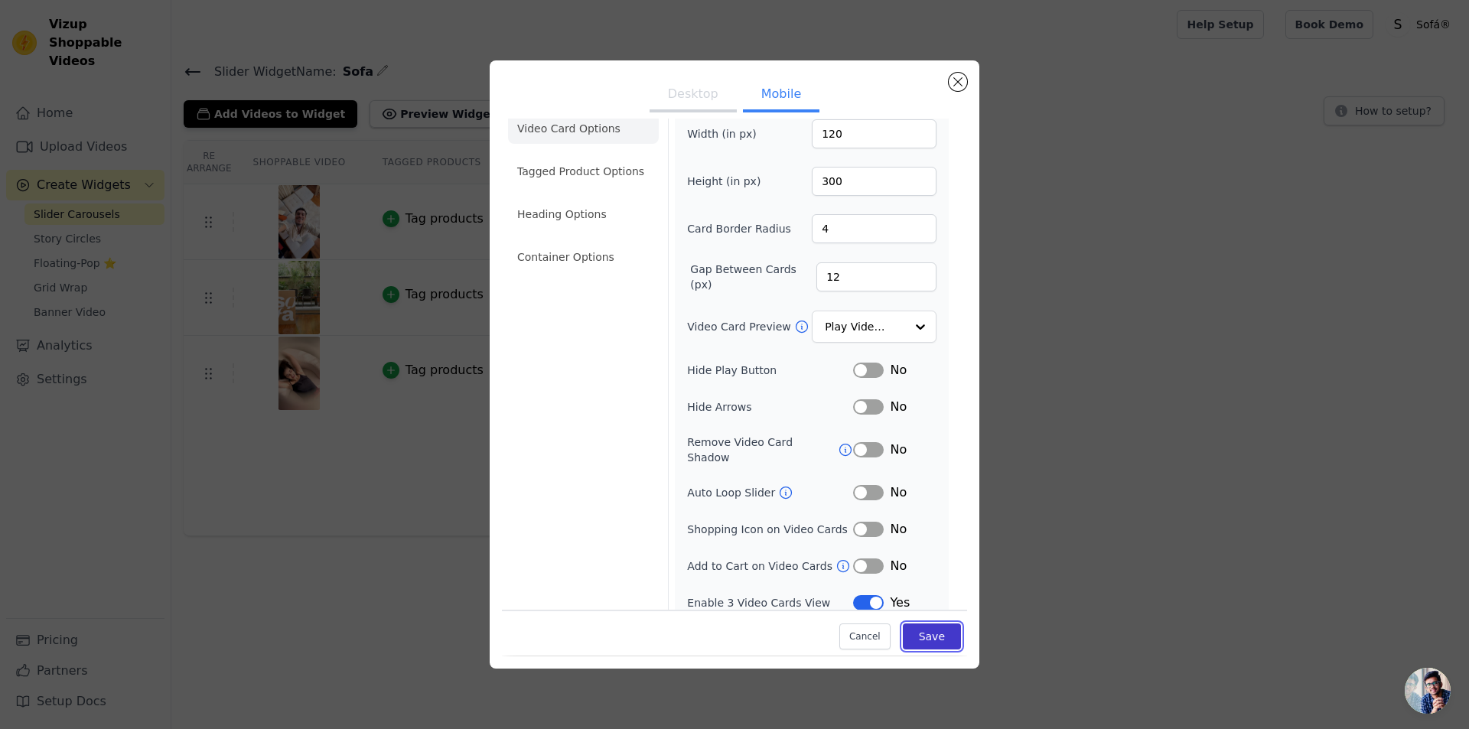
click at [921, 635] on button "Save" at bounding box center [932, 638] width 58 height 26
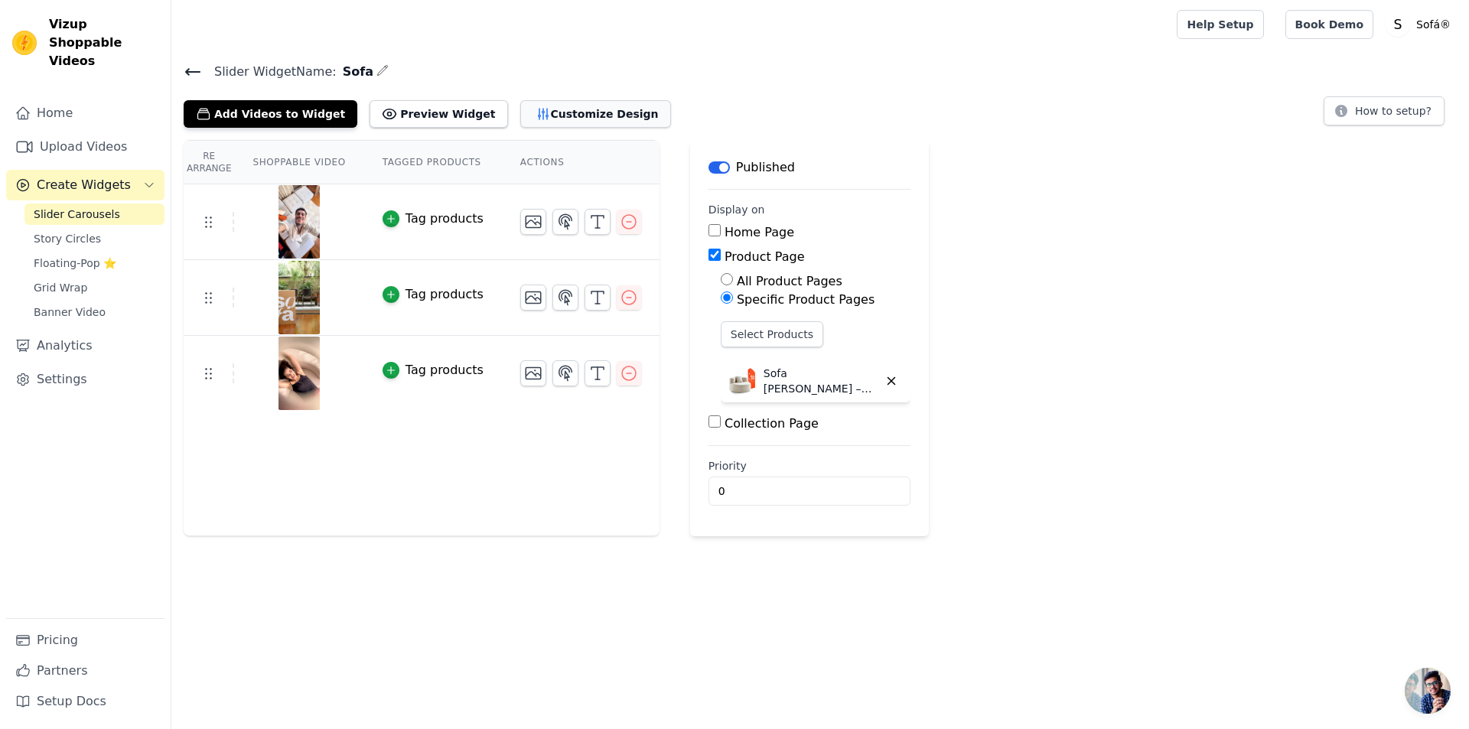
click at [562, 119] on button "Customize Design" at bounding box center [595, 114] width 151 height 28
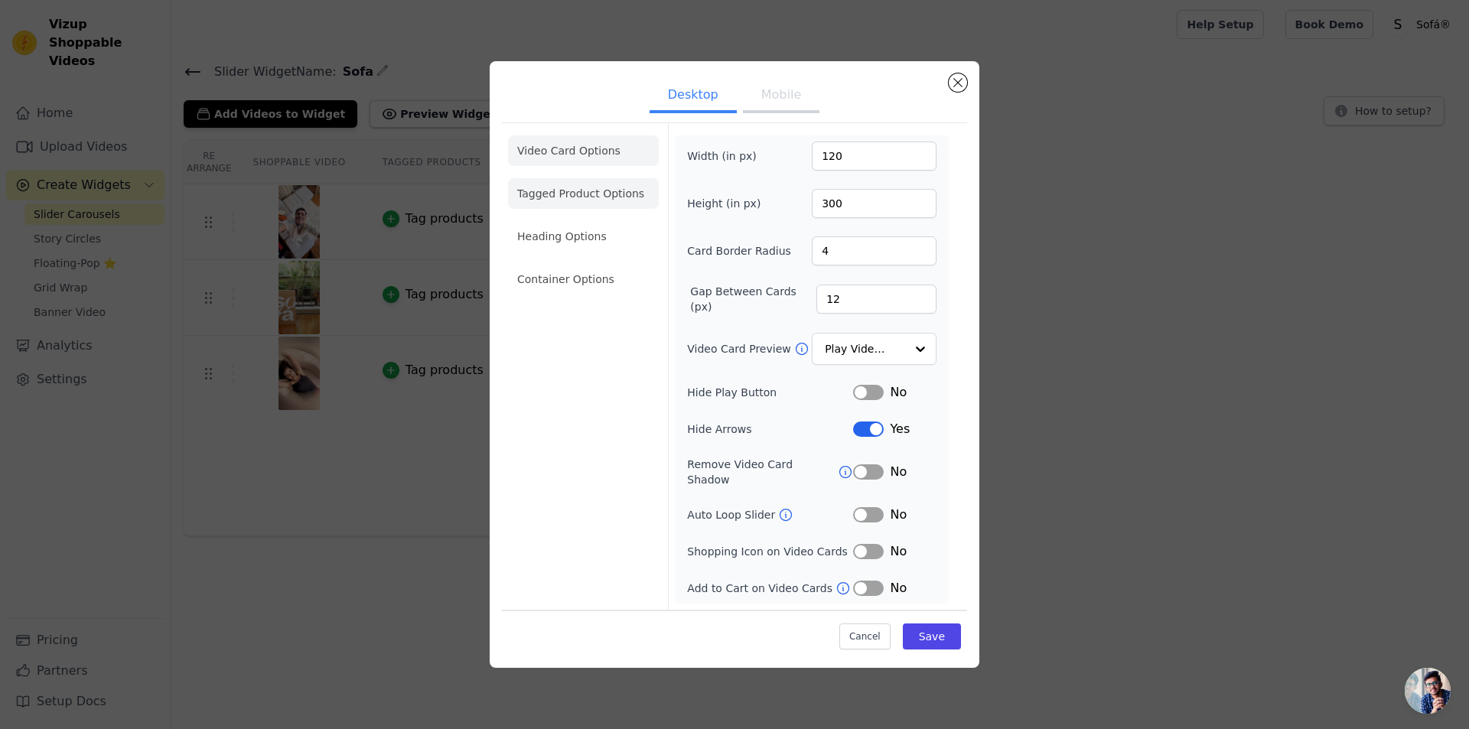
click at [574, 264] on li "Tagged Product Options" at bounding box center [583, 279] width 151 height 31
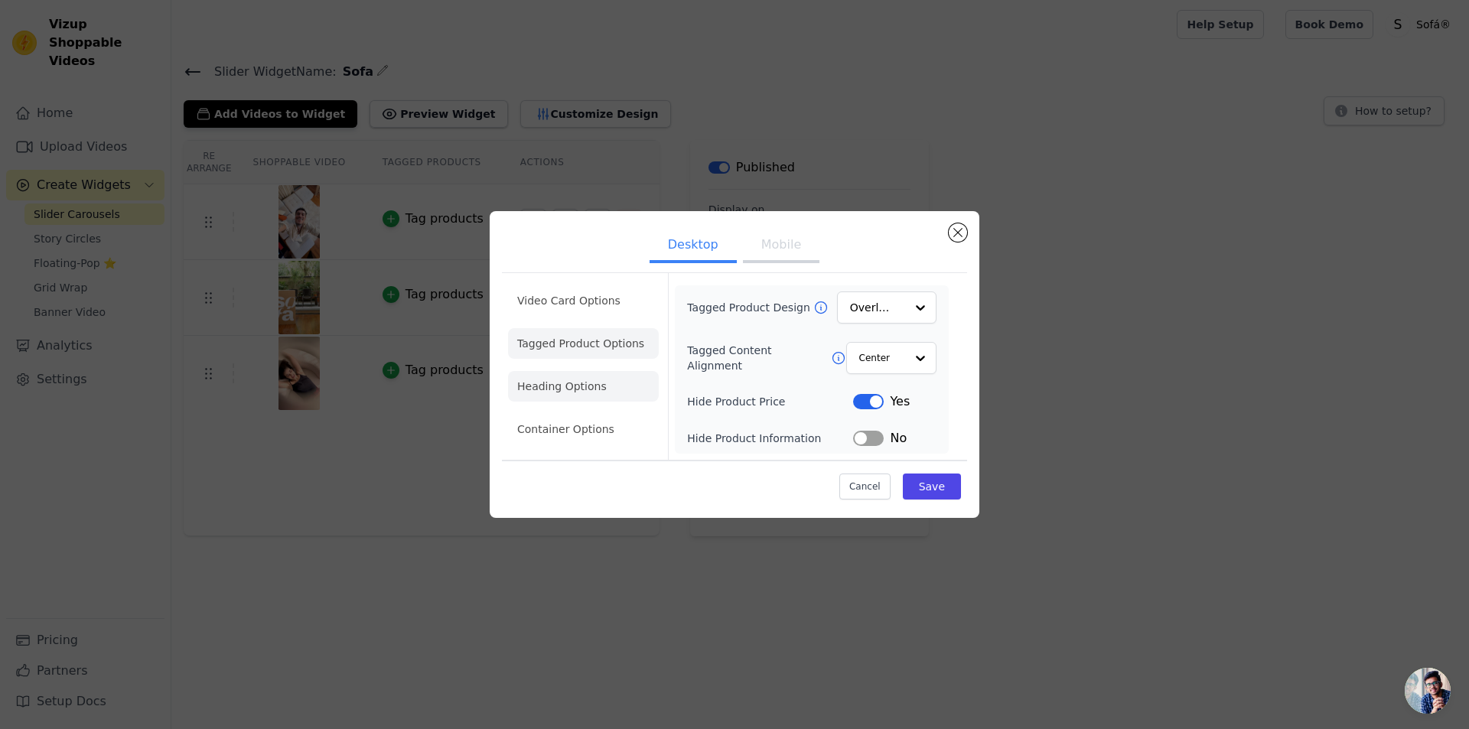
click at [565, 390] on li "Heading Options" at bounding box center [583, 386] width 151 height 31
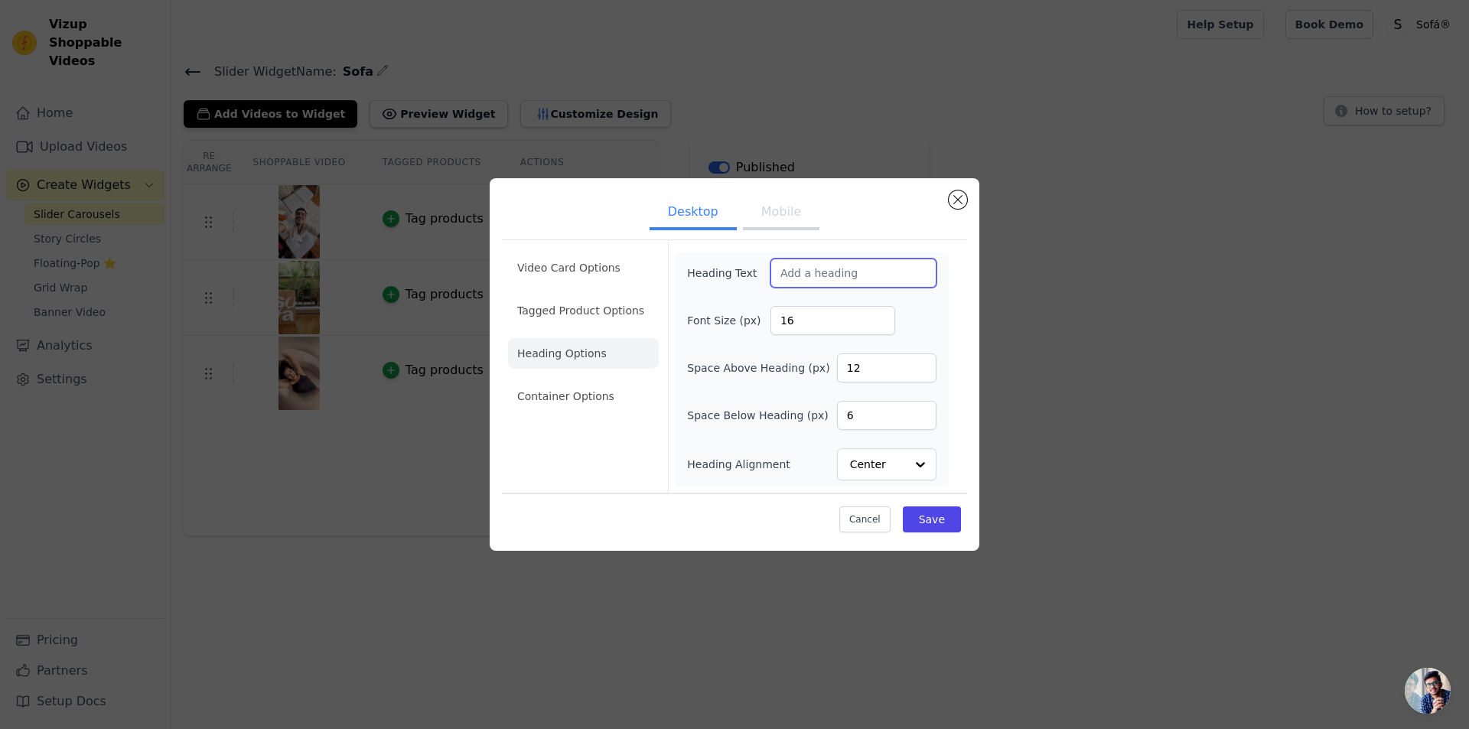
click at [810, 269] on input "Heading Text" at bounding box center [854, 273] width 166 height 29
paste input "Ils l’ont reçu, ils l’adorent !"
type input "Ils l’ont reçu, ils l’adorent !"
click at [804, 214] on button "Mobile" at bounding box center [781, 214] width 77 height 34
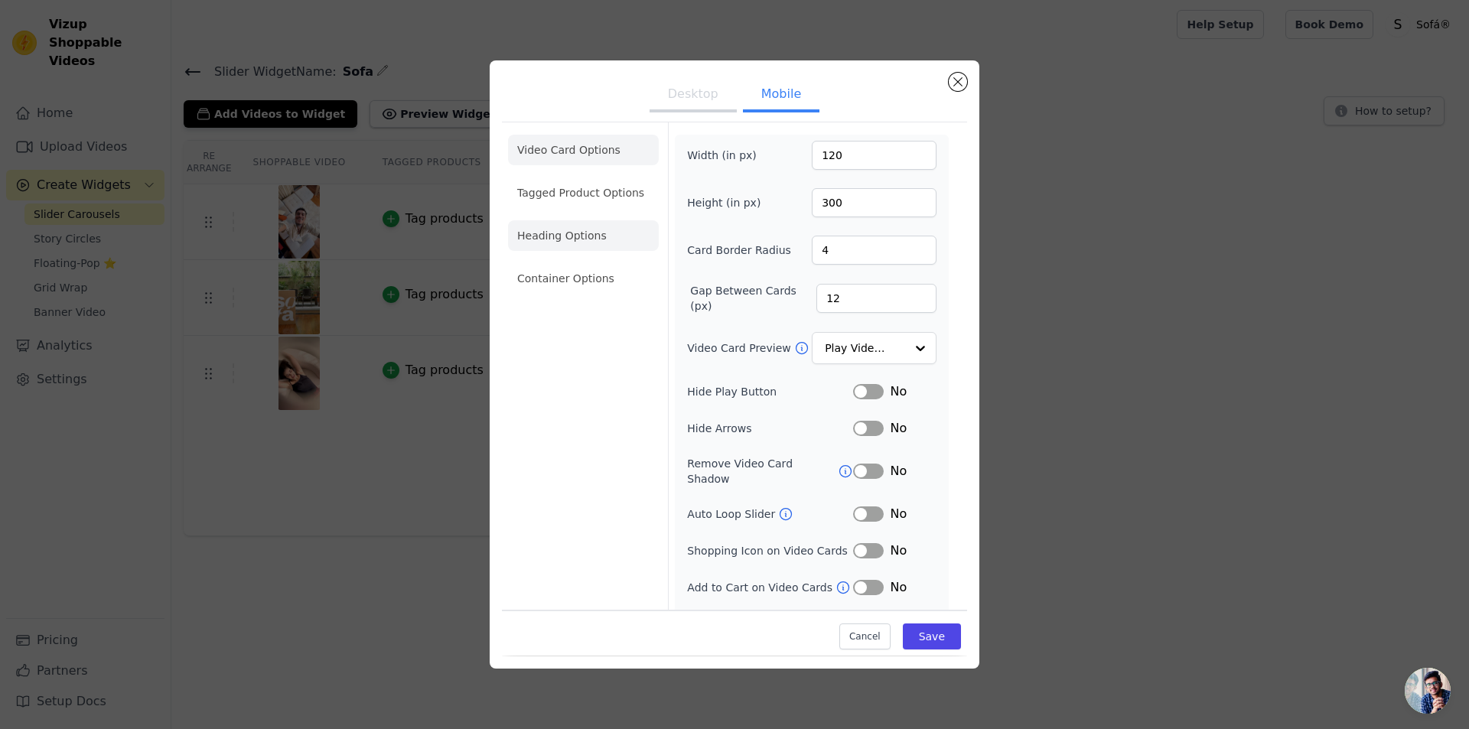
click at [563, 238] on li "Heading Options" at bounding box center [583, 235] width 151 height 31
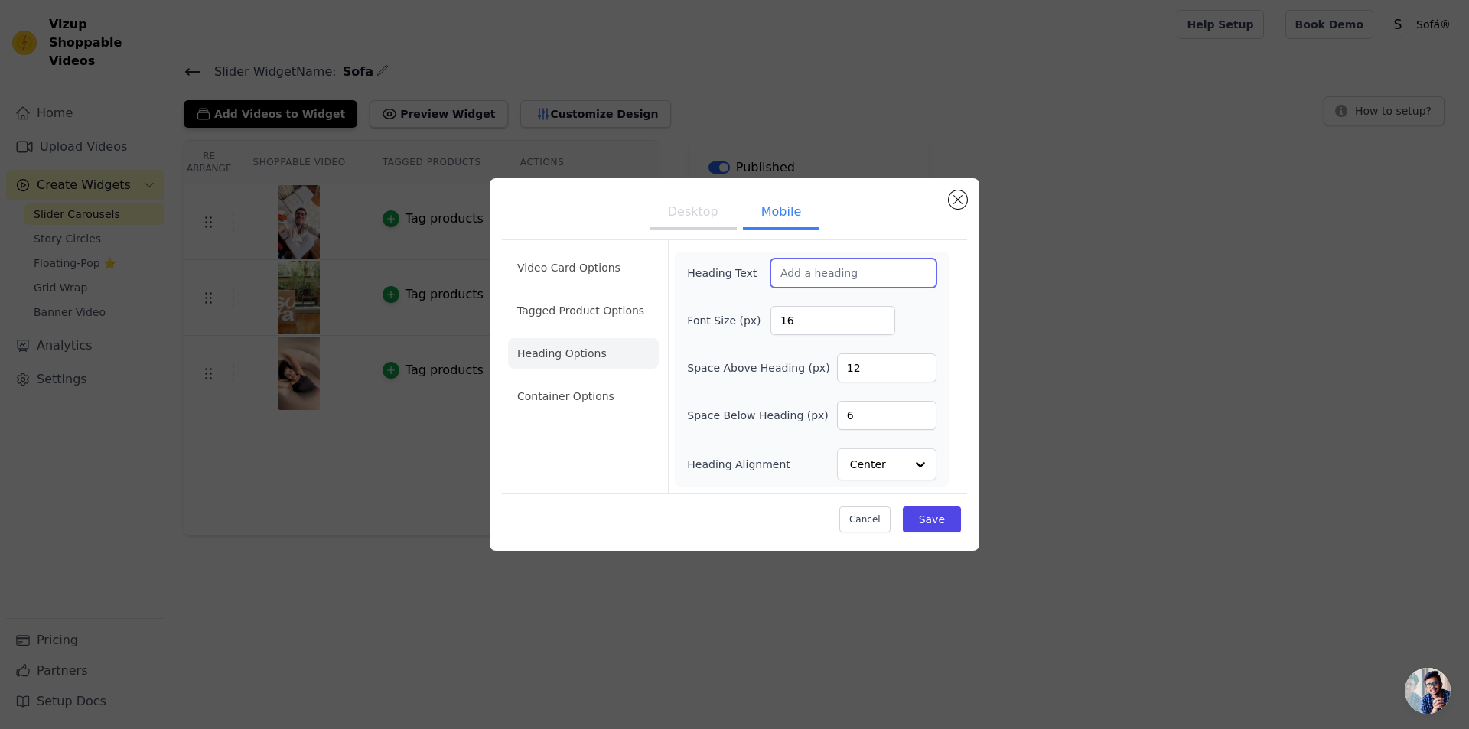
click at [825, 276] on input "Heading Text" at bounding box center [854, 273] width 166 height 29
paste input "Ils l’ont reçu, ils l’adorent !"
type input "Ils l’ont reçu, ils l’adorent !"
click at [946, 517] on button "Save" at bounding box center [932, 520] width 58 height 26
